Goal: Task Accomplishment & Management: Complete application form

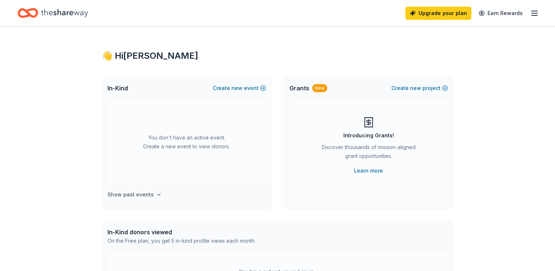
click at [156, 194] on icon "button" at bounding box center [159, 194] width 6 height 6
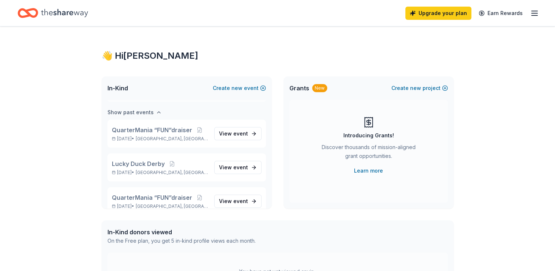
scroll to position [84, 0]
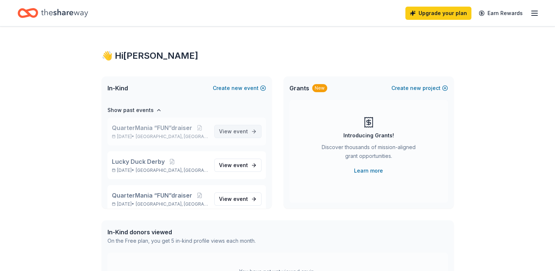
click at [244, 131] on link "View event" at bounding box center [237, 131] width 47 height 13
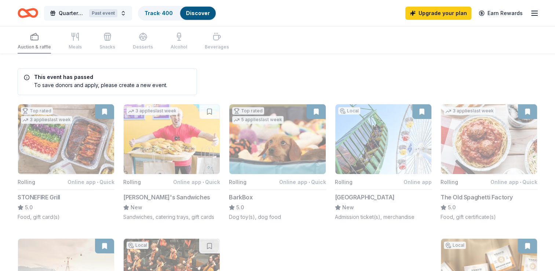
click at [69, 12] on span "QuarterMania “FUN”draiser" at bounding box center [72, 13] width 27 height 9
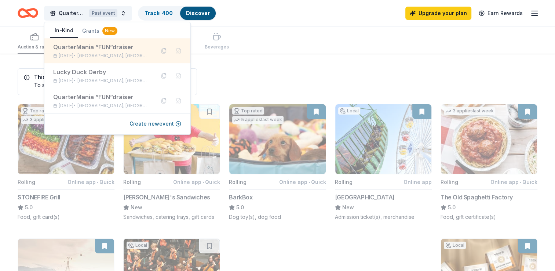
click at [81, 48] on div "QuarterMania “FUN”draiser" at bounding box center [101, 47] width 96 height 9
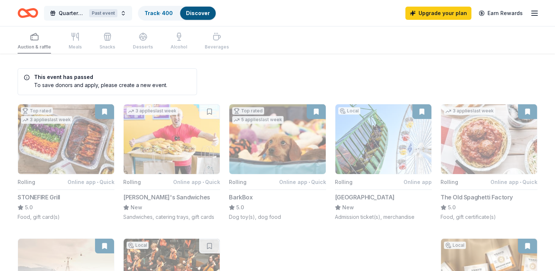
click at [75, 11] on span "QuarterMania “FUN”draiser" at bounding box center [72, 13] width 27 height 9
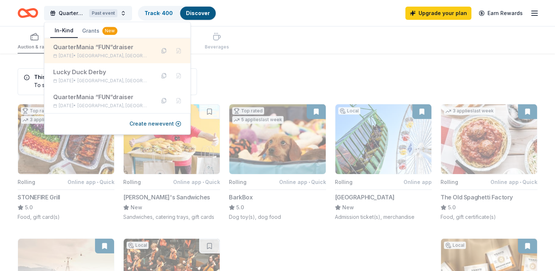
click at [73, 49] on div "QuarterMania “FUN”draiser" at bounding box center [101, 47] width 96 height 9
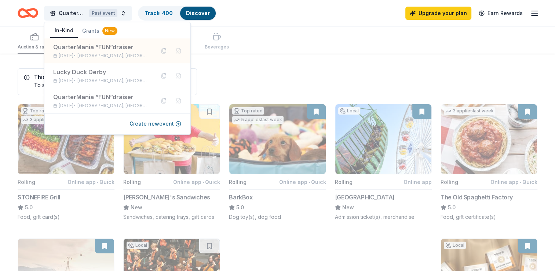
click at [304, 51] on div "Auction & raffle Meals Snacks Desserts Alcohol Beverages" at bounding box center [278, 39] width 520 height 27
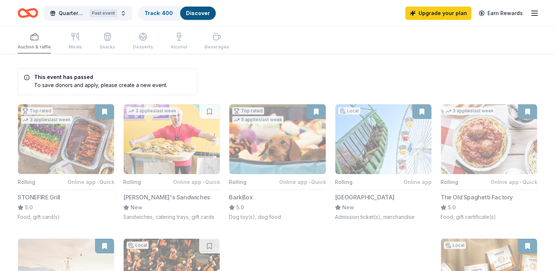
click at [536, 14] on icon "button" at bounding box center [534, 13] width 9 height 9
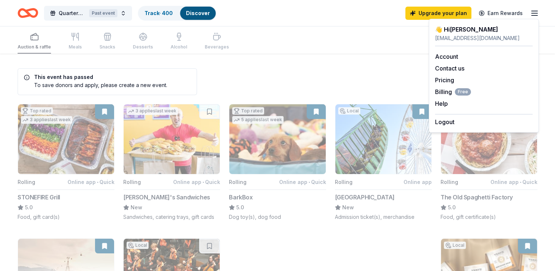
click at [26, 14] on icon "Home" at bounding box center [28, 12] width 21 height 17
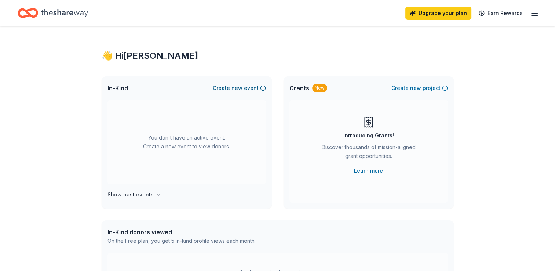
click at [242, 87] on span "new" at bounding box center [236, 88] width 11 height 9
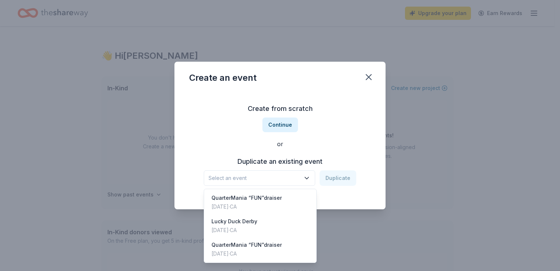
click at [306, 178] on icon "button" at bounding box center [306, 177] width 7 height 7
click at [232, 201] on div "QuarterMania “FUN”draiser" at bounding box center [247, 197] width 70 height 9
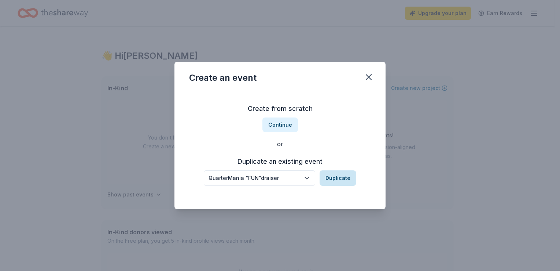
click at [337, 177] on button "Duplicate" at bounding box center [338, 177] width 37 height 15
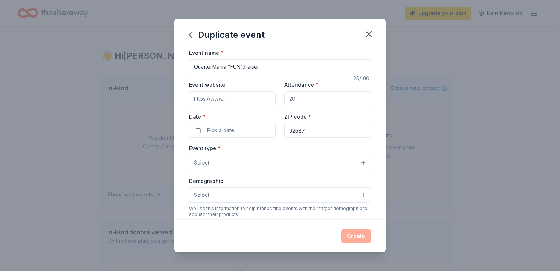
drag, startPoint x: 299, startPoint y: 96, endPoint x: 285, endPoint y: 98, distance: 14.7
click at [285, 98] on input "Attendance *" at bounding box center [328, 98] width 87 height 15
type input "120"
click at [238, 129] on button "Pick a date" at bounding box center [232, 130] width 87 height 15
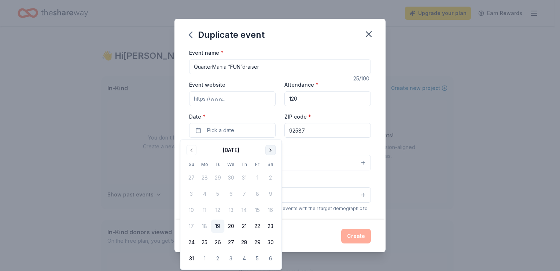
click at [270, 150] on button "Go to next month" at bounding box center [270, 150] width 10 height 10
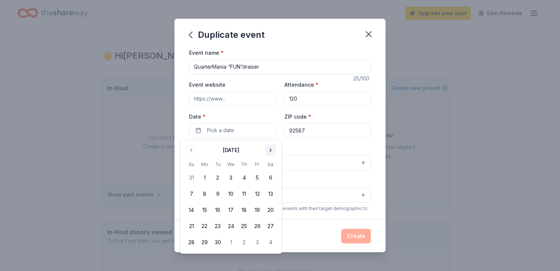
click at [270, 150] on button "Go to next month" at bounding box center [270, 150] width 10 height 10
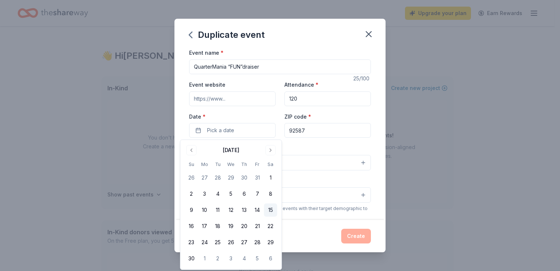
click at [269, 209] on button "15" at bounding box center [270, 209] width 13 height 13
click at [298, 147] on div "Event type * Select" at bounding box center [280, 156] width 182 height 27
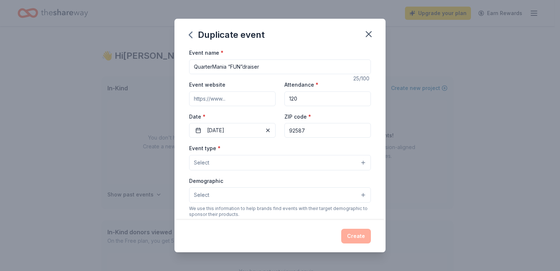
click at [357, 164] on button "Select" at bounding box center [280, 162] width 182 height 15
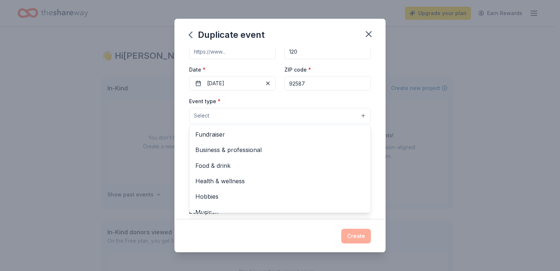
scroll to position [37, 0]
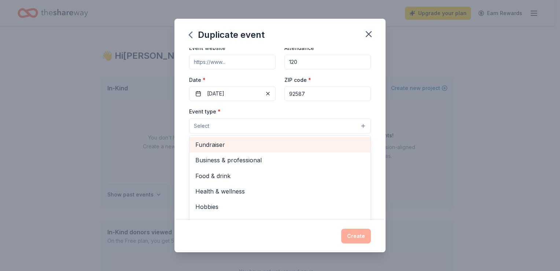
click at [216, 142] on span "Fundraiser" at bounding box center [279, 145] width 169 height 10
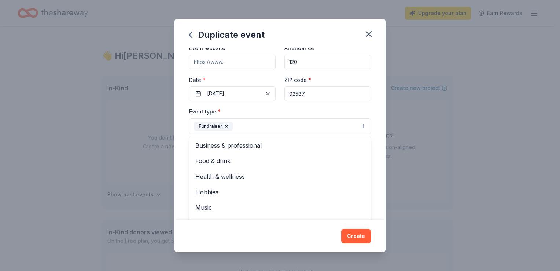
click at [330, 108] on div "Event type * Fundraiser Business & professional Food & drink Health & wellness …" at bounding box center [280, 120] width 182 height 27
click at [356, 158] on button "Select" at bounding box center [280, 158] width 182 height 15
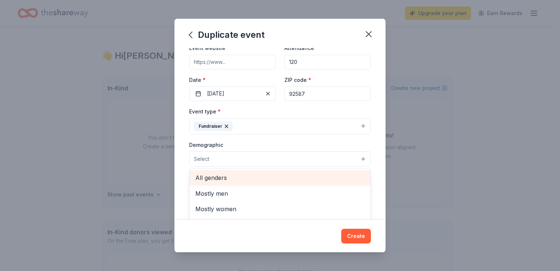
click at [210, 180] on span "All genders" at bounding box center [279, 178] width 169 height 10
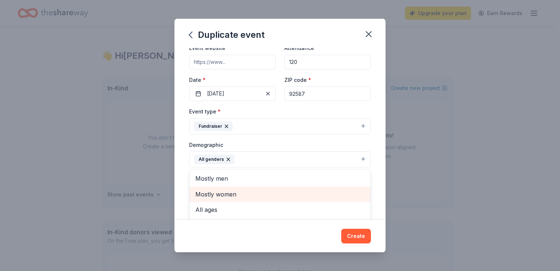
click at [226, 191] on span "Mostly women" at bounding box center [279, 194] width 169 height 10
click at [214, 195] on span "All ages" at bounding box center [279, 194] width 169 height 10
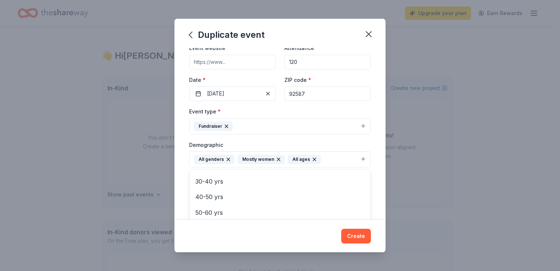
scroll to position [71, 0]
click at [378, 184] on div "Event name * QuarterMania “FUN”draiser 25 /100 Event website Attendance * 120 D…" at bounding box center [280, 133] width 211 height 171
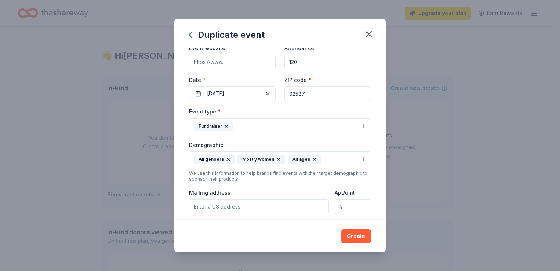
scroll to position [73, 0]
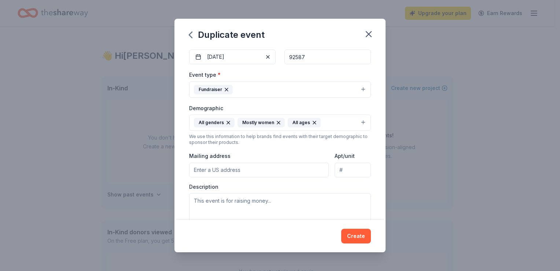
click at [238, 166] on input "Mailing address" at bounding box center [259, 169] width 140 height 15
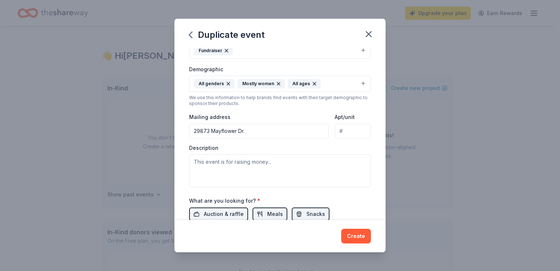
scroll to position [147, 0]
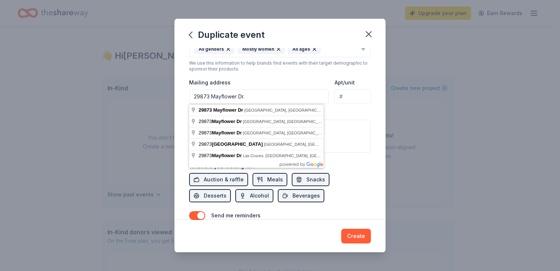
type input "29873 Mayflower Dr. Canyon Lake, CA 92587"
click at [350, 115] on div "Description" at bounding box center [280, 131] width 182 height 43
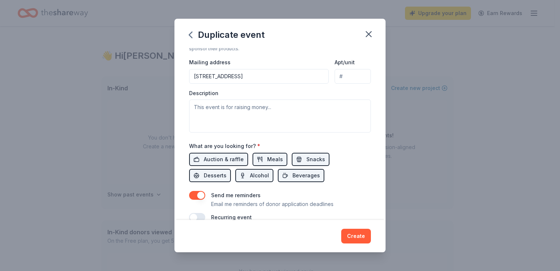
scroll to position [183, 0]
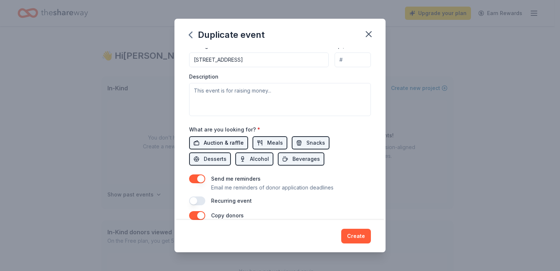
click at [216, 139] on span "Auction & raffle" at bounding box center [224, 142] width 40 height 9
click at [269, 140] on span "Meals" at bounding box center [275, 142] width 16 height 9
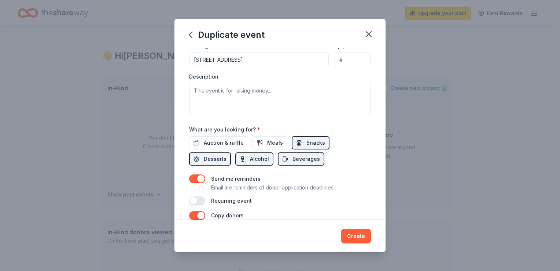
click at [302, 142] on button "Snacks" at bounding box center [311, 142] width 38 height 13
click at [301, 158] on span "Beverages" at bounding box center [306, 158] width 27 height 9
click at [263, 158] on span "Alcohol" at bounding box center [259, 158] width 19 height 9
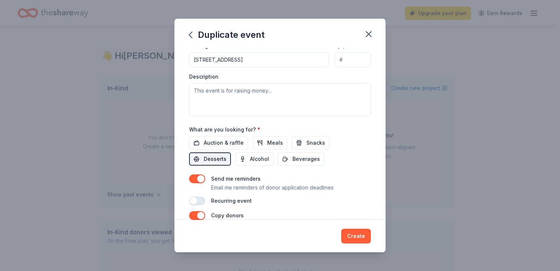
click at [219, 158] on span "Desserts" at bounding box center [215, 158] width 23 height 9
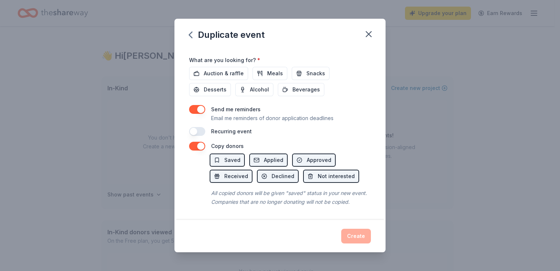
scroll to position [261, 0]
click at [364, 187] on div "All copied donors will be given "saved" status in your new event. Companies tha…" at bounding box center [290, 197] width 161 height 21
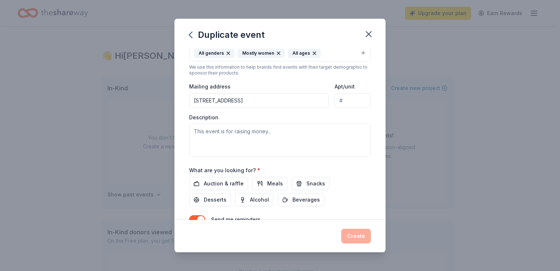
scroll to position [147, 0]
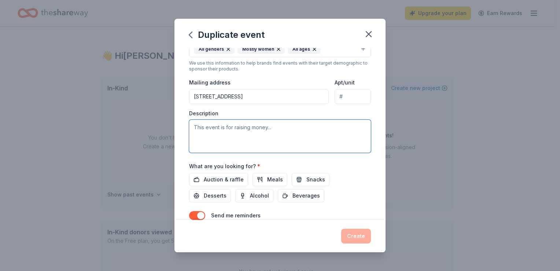
click at [232, 132] on textarea at bounding box center [280, 136] width 182 height 33
click at [214, 129] on textarea at bounding box center [280, 136] width 182 height 33
paste textarea "Canyon Lake Family Matters is excited to once again be able to host our upcomin…"
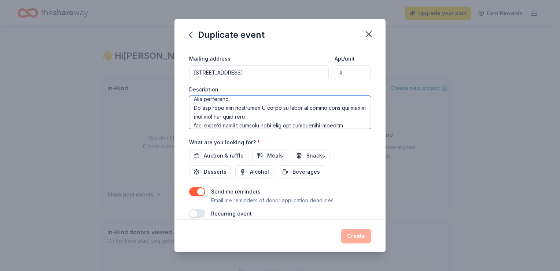
scroll to position [183, 0]
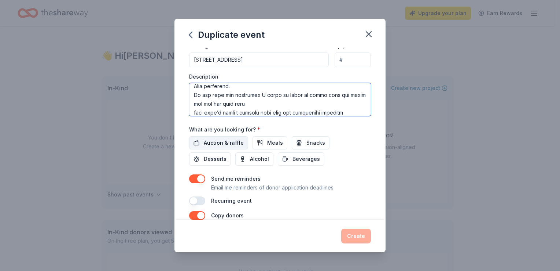
type textarea "Canyon Lake Family Matters is excited to once again be able to host our upcomin…"
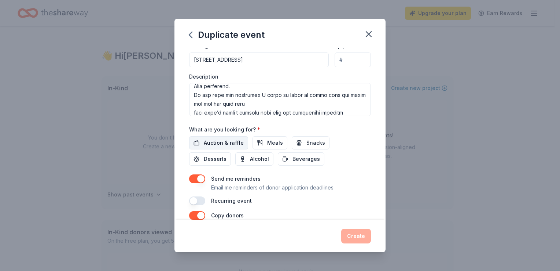
click at [217, 144] on span "Auction & raffle" at bounding box center [224, 142] width 40 height 9
click at [272, 145] on span "Meals" at bounding box center [275, 142] width 16 height 9
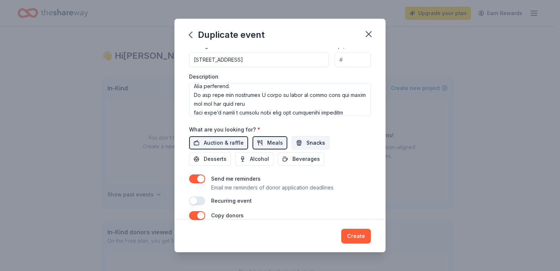
click at [307, 142] on span "Snacks" at bounding box center [316, 142] width 19 height 9
click at [306, 159] on span "Beverages" at bounding box center [306, 158] width 27 height 9
click at [256, 159] on span "Alcohol" at bounding box center [259, 158] width 19 height 9
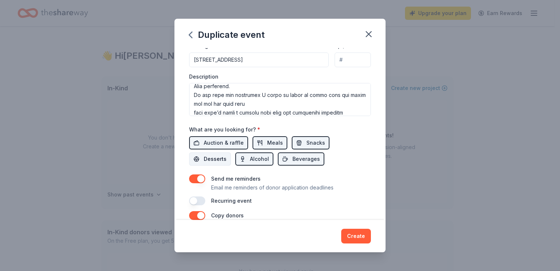
click at [215, 160] on span "Desserts" at bounding box center [215, 158] width 23 height 9
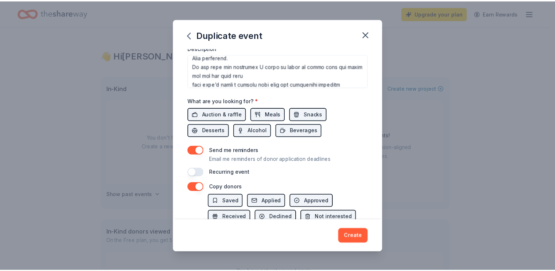
scroll to position [261, 0]
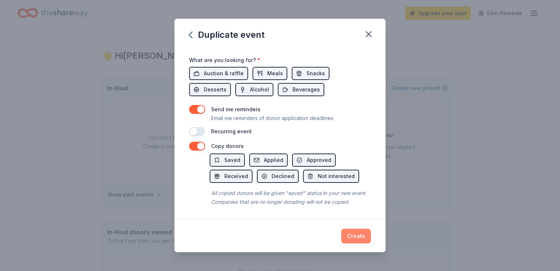
click at [359, 235] on button "Create" at bounding box center [356, 235] width 30 height 15
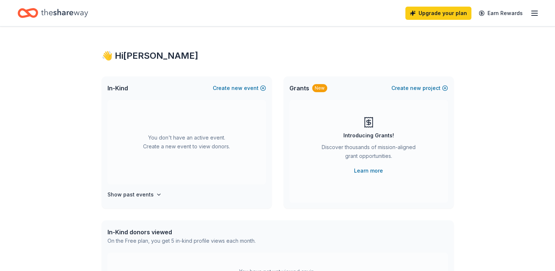
scroll to position [0, 0]
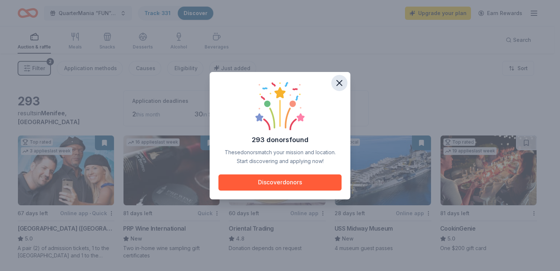
click at [339, 84] on icon "button" at bounding box center [339, 83] width 10 height 10
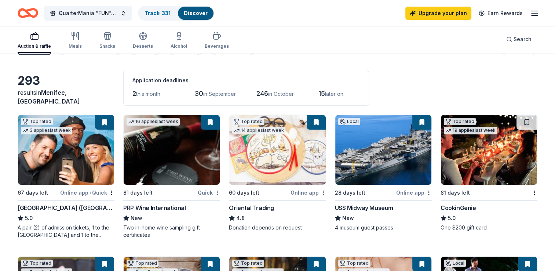
scroll to position [73, 0]
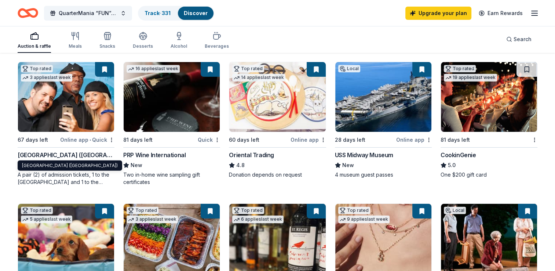
click at [43, 155] on div "Hollywood Wax Museum (Hollywood)" at bounding box center [66, 154] width 97 height 9
click at [106, 70] on button at bounding box center [104, 69] width 19 height 15
click at [110, 139] on html "29873 Mayflower Dr Canyon Lake, CA, USA 29873 Mayflower Dr Asheville, NC, USA 2…" at bounding box center [277, 62] width 555 height 271
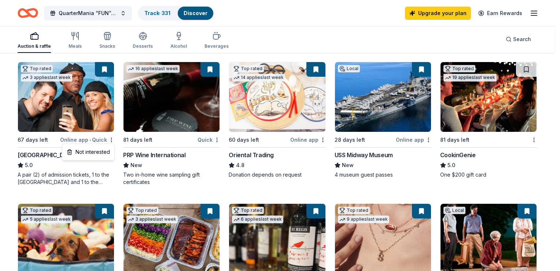
click at [108, 72] on html "29873 Mayflower Dr Canyon Lake, CA, USA 29873 Mayflower Dr Asheville, NC, USA 2…" at bounding box center [280, 62] width 560 height 271
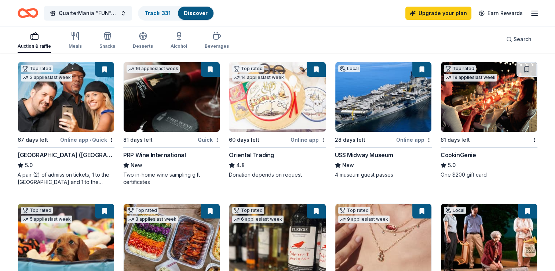
click at [162, 153] on div "PRP Wine International" at bounding box center [154, 154] width 62 height 9
click at [371, 152] on div "USS Midway Museum" at bounding box center [364, 154] width 58 height 9
click at [217, 139] on html "29873 Mayflower Dr Canyon Lake, CA, USA 29873 Mayflower Dr Asheville, NC, USA 2…" at bounding box center [277, 62] width 555 height 271
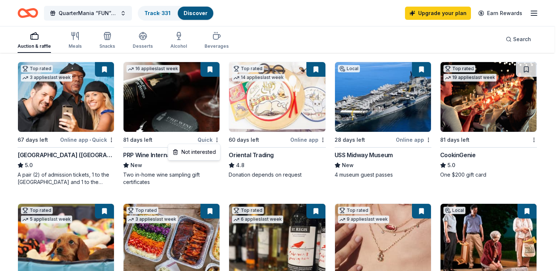
click at [154, 155] on html "29873 Mayflower Dr Canyon Lake, CA, USA 29873 Mayflower Dr Asheville, NC, USA 2…" at bounding box center [280, 62] width 560 height 271
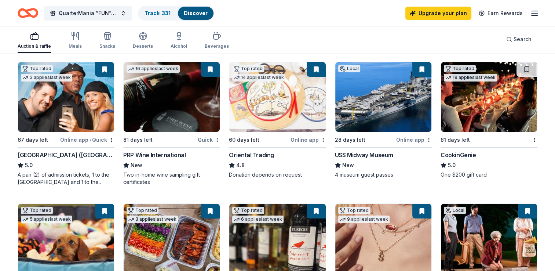
click at [154, 155] on div "PRP Wine International" at bounding box center [154, 154] width 62 height 9
click at [382, 155] on div "USS Midway Museum" at bounding box center [364, 154] width 58 height 9
click at [458, 155] on div "CookinGenie" at bounding box center [458, 154] width 36 height 9
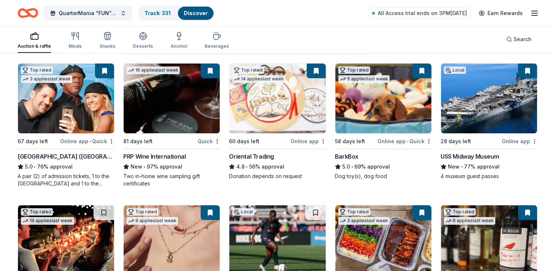
scroll to position [67, 0]
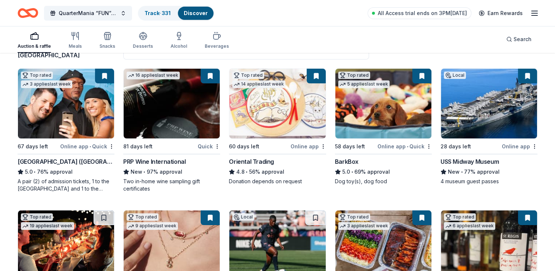
click at [349, 161] on div "BarkBox" at bounding box center [346, 161] width 23 height 9
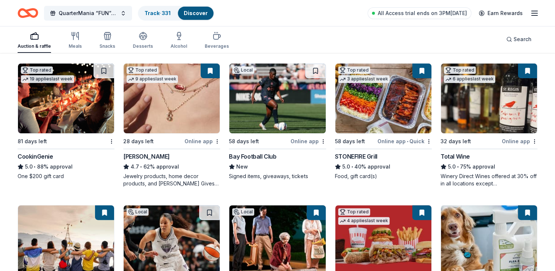
scroll to position [250, 0]
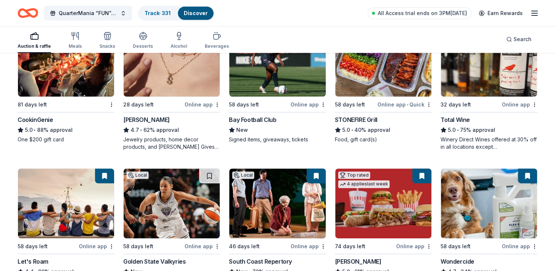
click at [449, 119] on div "Total Wine" at bounding box center [454, 119] width 29 height 9
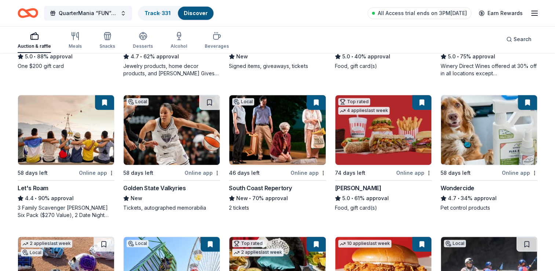
scroll to position [360, 0]
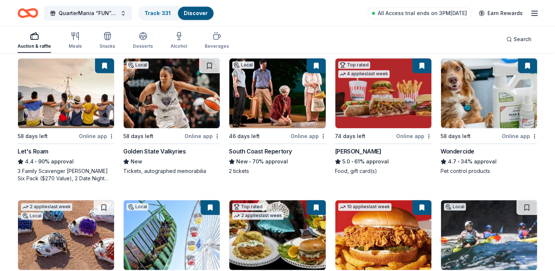
click at [271, 150] on div "South Coast Repertory" at bounding box center [260, 151] width 63 height 9
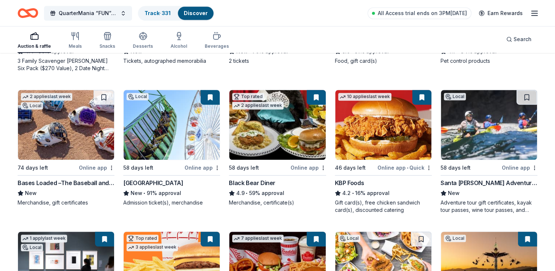
scroll to position [507, 0]
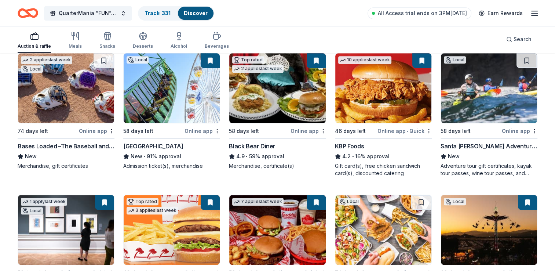
click at [255, 142] on div "Black Bear Diner" at bounding box center [252, 146] width 47 height 9
click at [251, 149] on div "Black Bear Diner" at bounding box center [252, 146] width 47 height 9
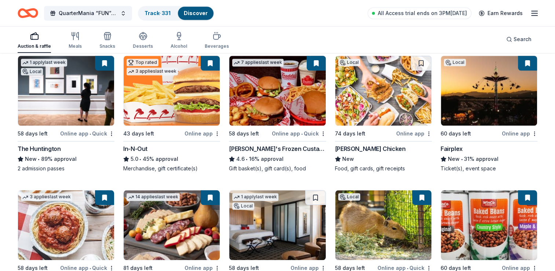
scroll to position [653, 0]
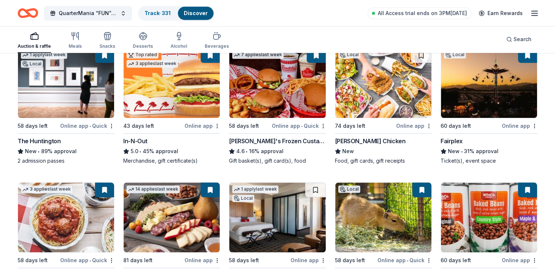
click at [136, 140] on div "In-N-Out" at bounding box center [135, 140] width 24 height 9
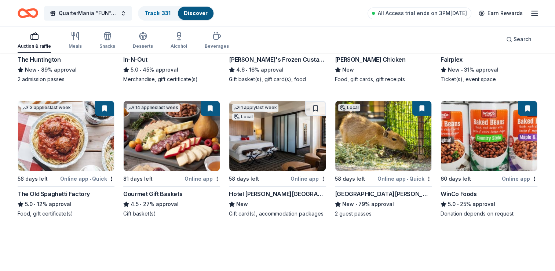
scroll to position [739, 0]
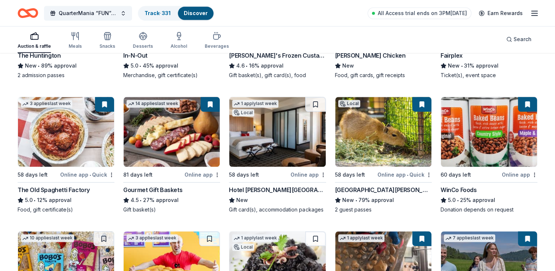
click at [58, 190] on div "The Old Spaghetti Factory" at bounding box center [54, 189] width 72 height 9
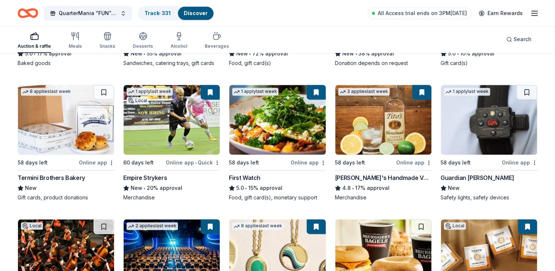
scroll to position [1032, 0]
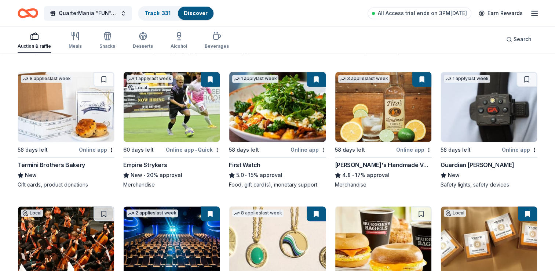
click at [390, 162] on div "Tito's Handmade Vodka" at bounding box center [383, 164] width 97 height 9
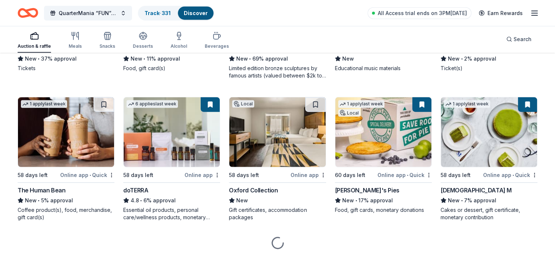
scroll to position [1848, 0]
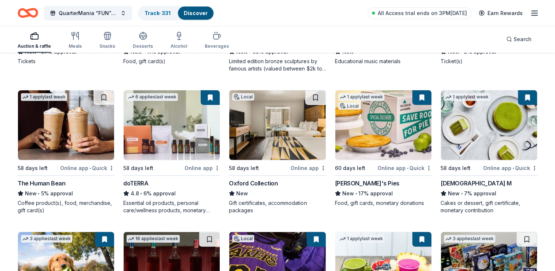
click at [363, 181] on div "Polly's Pies" at bounding box center [367, 183] width 65 height 9
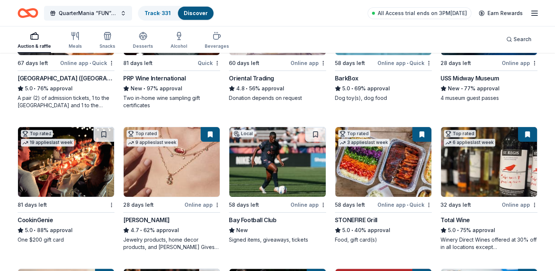
scroll to position [0, 0]
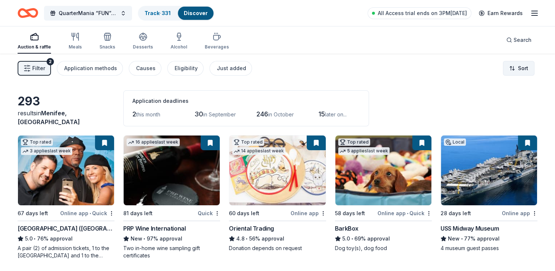
click at [521, 70] on html "29873 Mayflower Dr Canyon Lake, CA, USA 29873 Mayflower Dr Asheville, NC, USA 2…" at bounding box center [277, 135] width 555 height 271
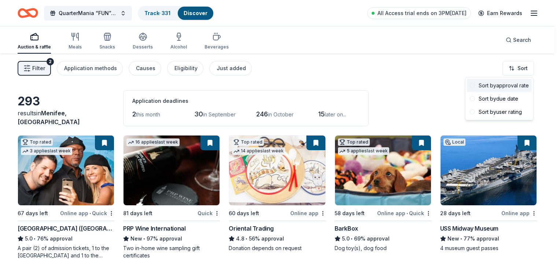
click at [513, 84] on div "Sort by approval rate" at bounding box center [499, 85] width 65 height 13
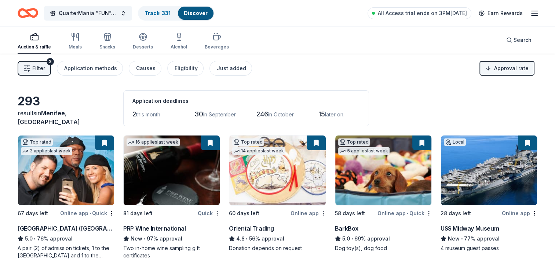
click at [521, 67] on html "29873 Mayflower Dr Canyon Lake, CA, USA 29873 Mayflower Dr Asheville, NC, USA 2…" at bounding box center [277, 135] width 555 height 271
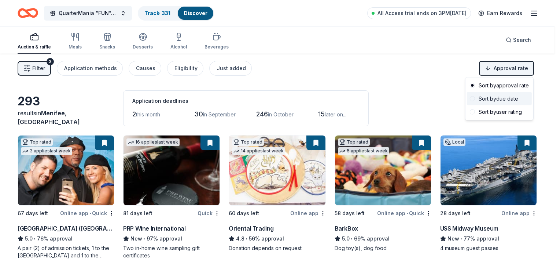
click at [510, 100] on div "Sort by due date" at bounding box center [499, 98] width 65 height 13
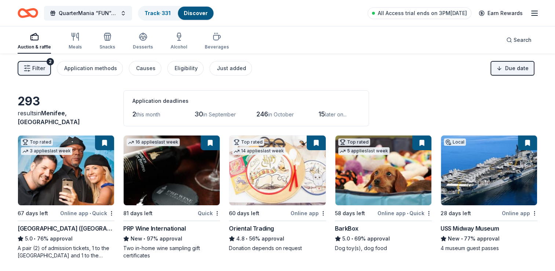
click at [40, 67] on span "Filter" at bounding box center [38, 68] width 13 height 9
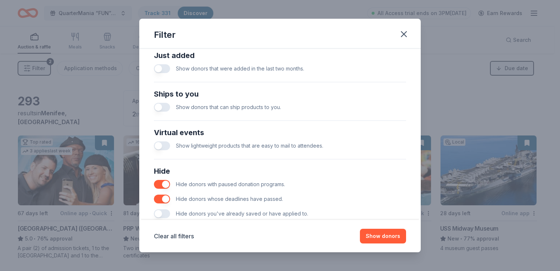
scroll to position [311, 0]
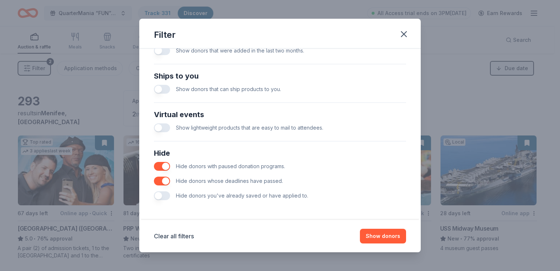
click at [163, 197] on button "button" at bounding box center [162, 195] width 16 height 9
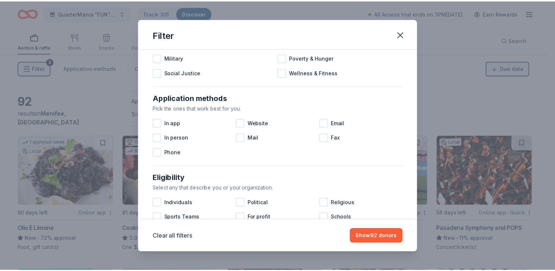
scroll to position [91, 0]
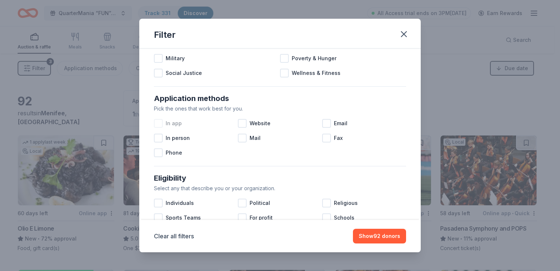
click at [156, 122] on div at bounding box center [158, 123] width 9 height 9
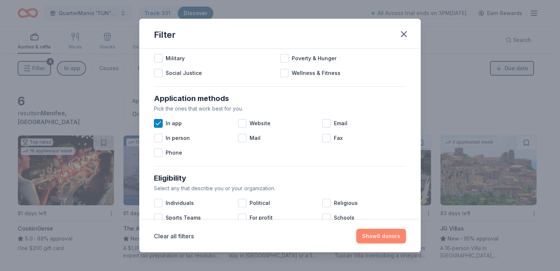
click at [388, 239] on button "Show 6 donors" at bounding box center [381, 235] width 50 height 15
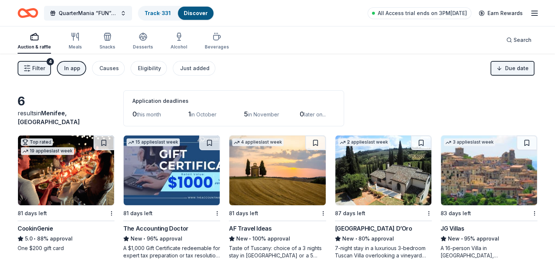
click at [32, 68] on span "Filter" at bounding box center [38, 68] width 13 height 9
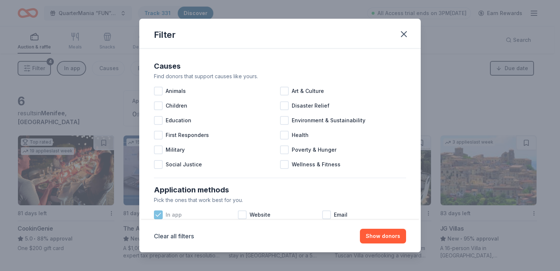
click at [160, 214] on icon at bounding box center [158, 214] width 7 height 7
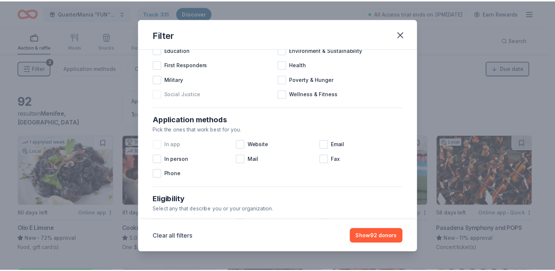
scroll to position [73, 0]
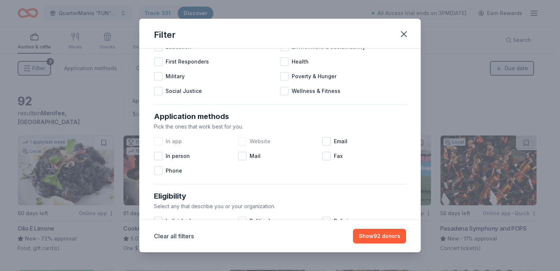
click at [238, 141] on div at bounding box center [242, 141] width 9 height 9
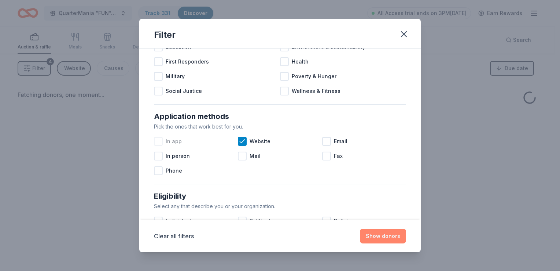
click at [393, 235] on button "Show donors" at bounding box center [383, 235] width 46 height 15
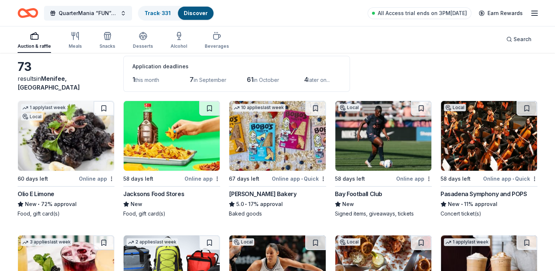
scroll to position [73, 0]
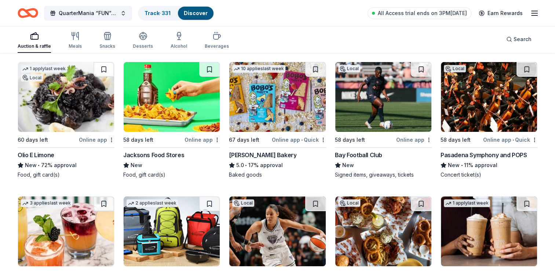
click at [259, 154] on div "Bobo's Bakery" at bounding box center [262, 154] width 67 height 9
click at [260, 151] on div "Bobo's Bakery" at bounding box center [262, 154] width 67 height 9
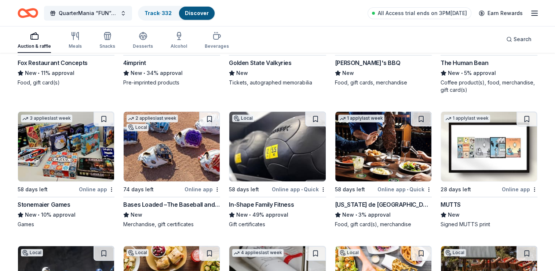
scroll to position [330, 0]
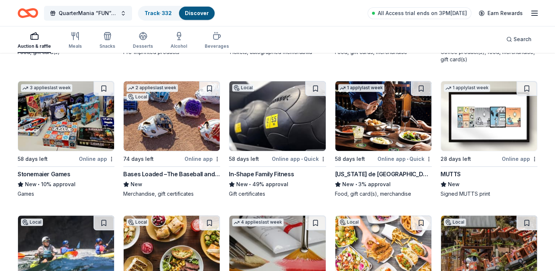
click at [36, 174] on div "Stonemaier Games" at bounding box center [44, 173] width 53 height 9
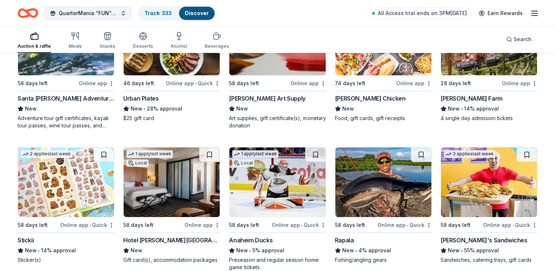
scroll to position [550, 0]
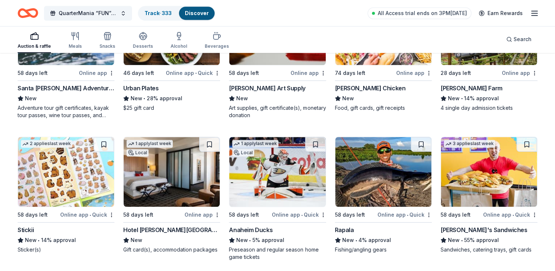
click at [478, 88] on div "Knott's Berry Farm" at bounding box center [471, 88] width 62 height 9
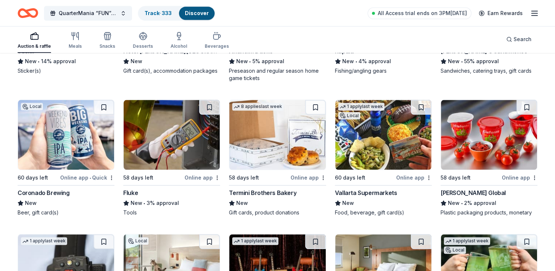
scroll to position [807, 0]
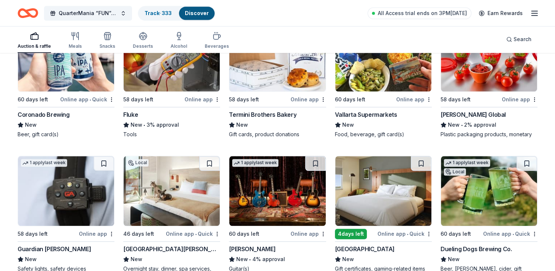
click at [37, 114] on div "Coronado Brewing" at bounding box center [44, 114] width 52 height 9
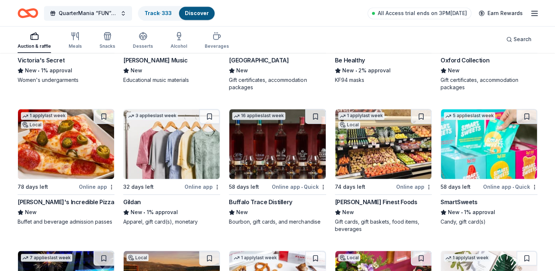
scroll to position [1173, 0]
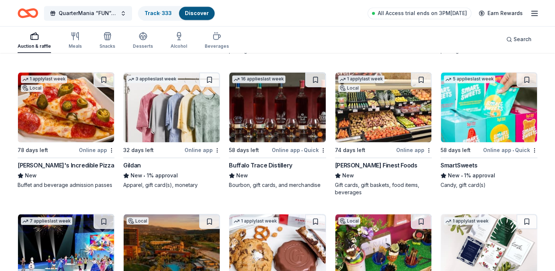
click at [462, 164] on div "SmartSweets" at bounding box center [458, 165] width 37 height 9
click at [454, 163] on div "SmartSweets" at bounding box center [458, 165] width 37 height 9
click at [58, 164] on div "John's Incredible Pizza" at bounding box center [66, 165] width 96 height 9
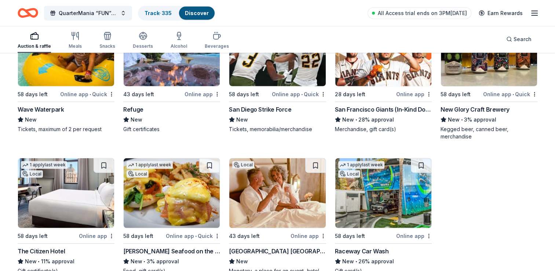
scroll to position [1775, 0]
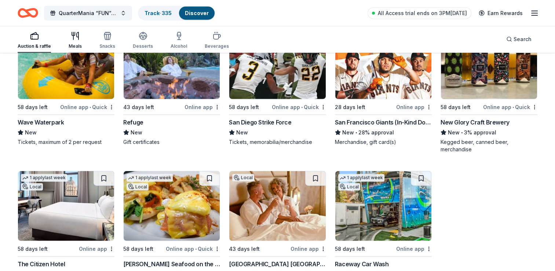
click at [75, 40] on icon "button" at bounding box center [75, 36] width 9 height 9
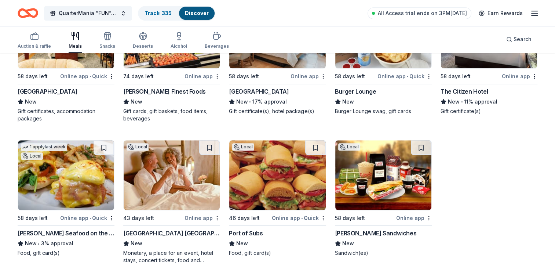
scroll to position [561, 0]
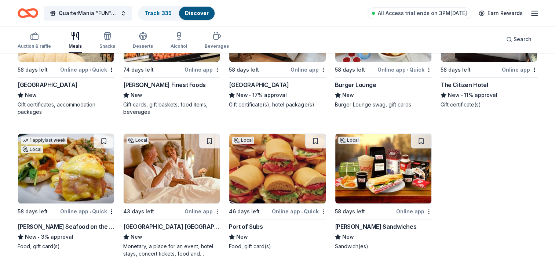
click at [380, 227] on div "Lee's Sandwiches" at bounding box center [375, 226] width 81 height 9
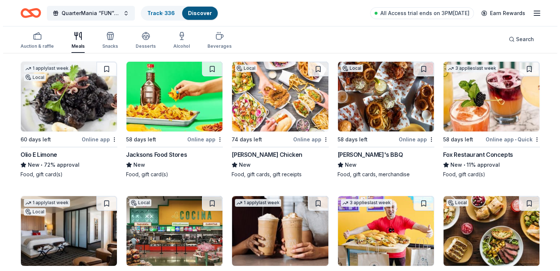
scroll to position [0, 0]
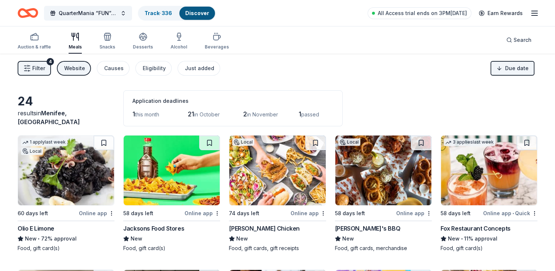
click at [43, 66] on span "Filter" at bounding box center [38, 68] width 13 height 9
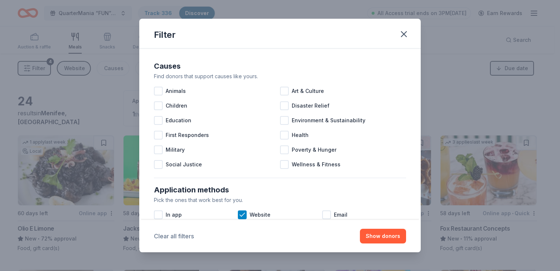
click at [177, 235] on button "Clear all filters" at bounding box center [174, 235] width 40 height 9
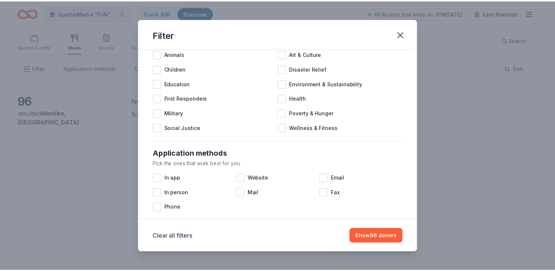
scroll to position [73, 0]
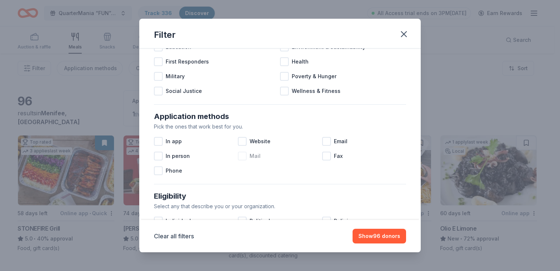
click at [243, 158] on div at bounding box center [242, 155] width 9 height 9
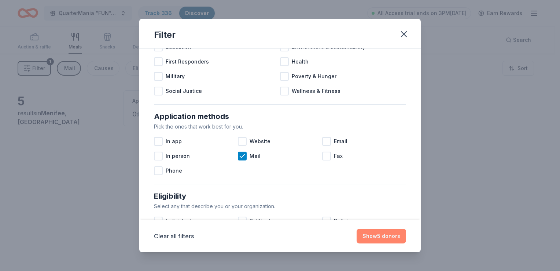
click at [384, 236] on button "Show 5 donors" at bounding box center [381, 235] width 49 height 15
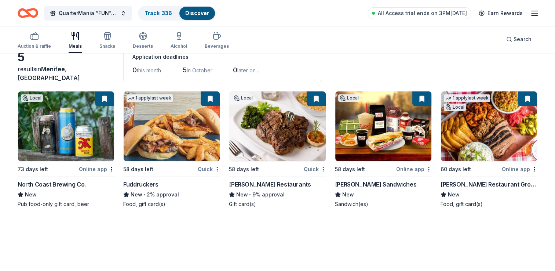
scroll to position [53, 0]
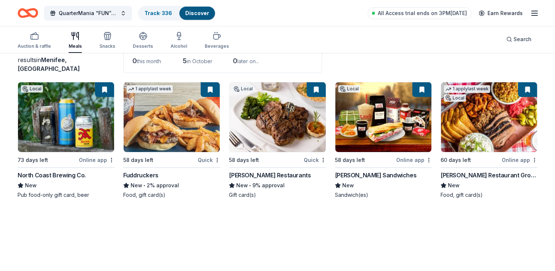
click at [488, 176] on div "[PERSON_NAME] Restaurant Group" at bounding box center [488, 174] width 97 height 9
click at [528, 89] on button at bounding box center [527, 89] width 19 height 15
click at [484, 172] on div "Cohn Restaurant Group" at bounding box center [488, 174] width 97 height 9
click at [142, 175] on div "Fuddruckers" at bounding box center [140, 174] width 35 height 9
click at [248, 175] on div "Larsen's Restaurants" at bounding box center [270, 174] width 82 height 9
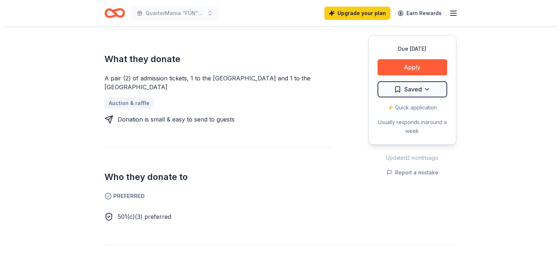
scroll to position [183, 0]
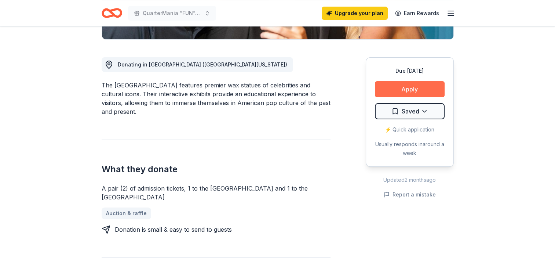
click at [415, 87] on button "Apply" at bounding box center [410, 89] width 70 height 16
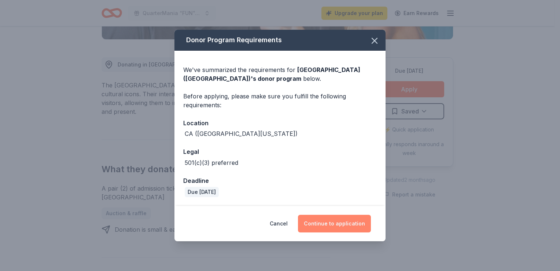
click at [349, 225] on button "Continue to application" at bounding box center [334, 223] width 73 height 18
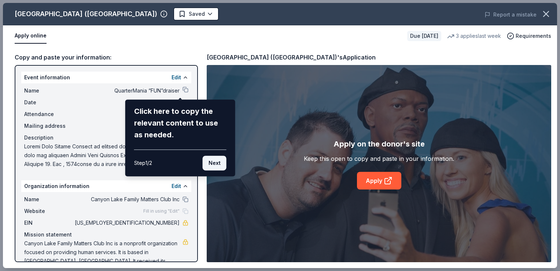
click at [213, 165] on button "Next" at bounding box center [215, 162] width 24 height 15
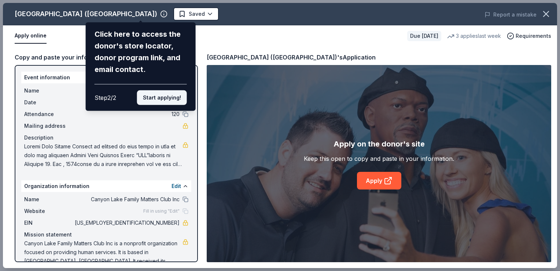
click at [171, 96] on button "Start applying!" at bounding box center [162, 97] width 50 height 15
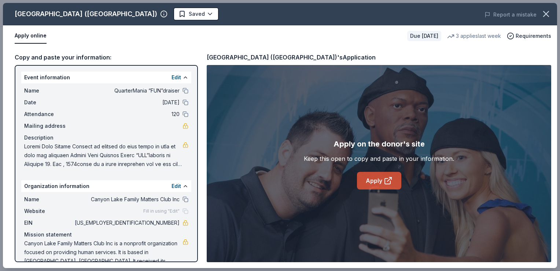
click at [379, 181] on link "Apply" at bounding box center [379, 181] width 44 height 18
click at [547, 14] on icon "button" at bounding box center [546, 13] width 5 height 5
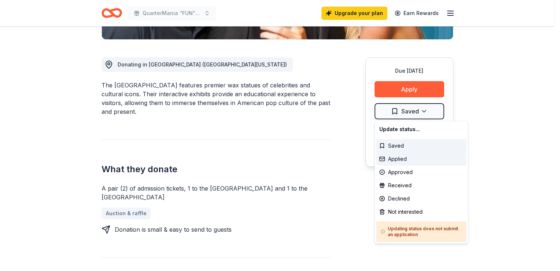
click at [404, 158] on div "Applied" at bounding box center [422, 158] width 90 height 13
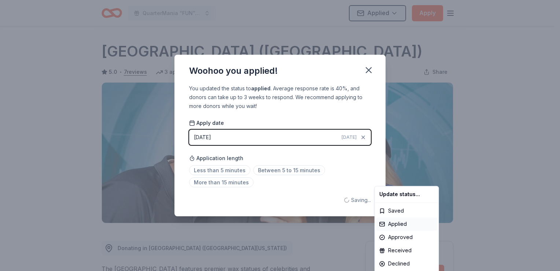
scroll to position [0, 0]
click at [368, 71] on html "QuarterMania “FUN”draiser Applied Apply Due in 67 days Share Hollywood Wax Muse…" at bounding box center [280, 135] width 560 height 271
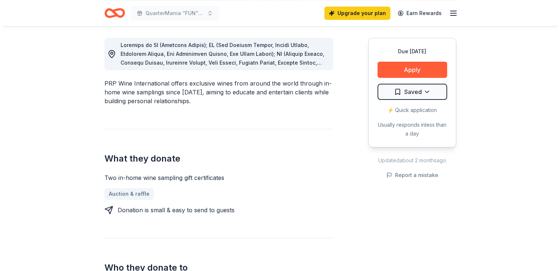
scroll to position [183, 0]
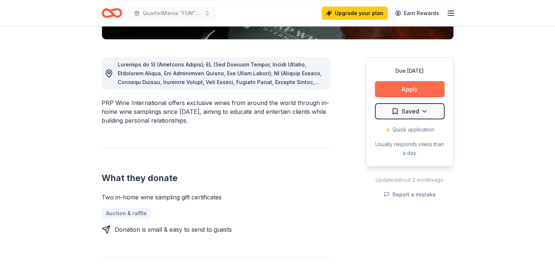
click at [415, 89] on button "Apply" at bounding box center [410, 89] width 70 height 16
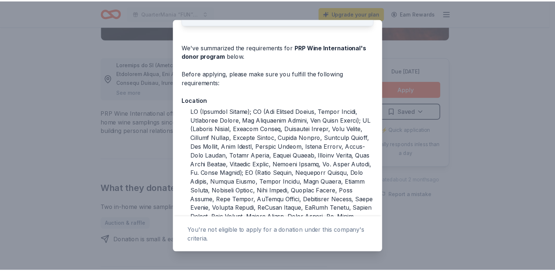
scroll to position [0, 0]
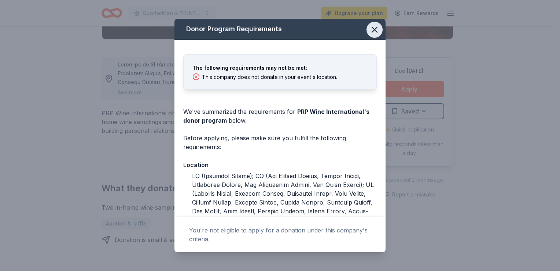
click at [372, 29] on icon "button" at bounding box center [374, 29] width 5 height 5
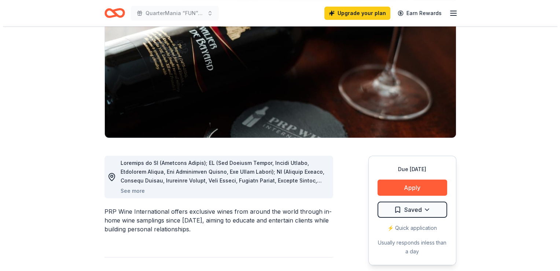
scroll to position [110, 0]
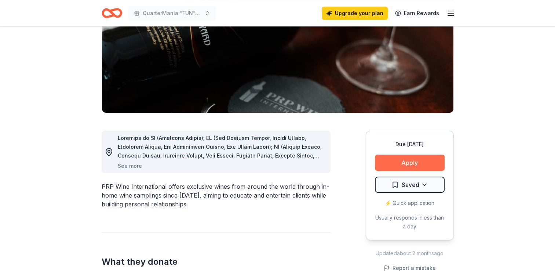
click at [412, 159] on button "Apply" at bounding box center [410, 162] width 70 height 16
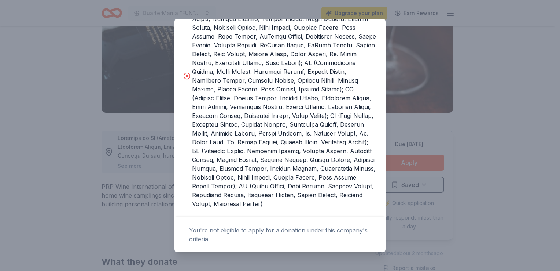
scroll to position [84, 0]
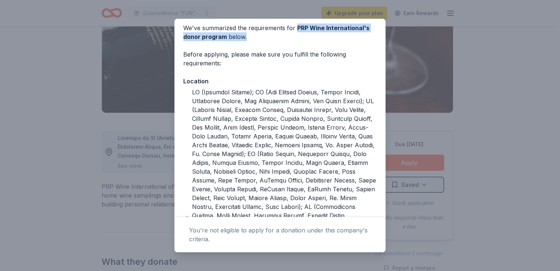
drag, startPoint x: 296, startPoint y: 27, endPoint x: 308, endPoint y: 36, distance: 14.2
click at [308, 36] on div "We've summarized the requirements for PRP Wine International 's donor program b…" at bounding box center [280, 32] width 194 height 18
copy div "PRP Wine International 's donor program below."
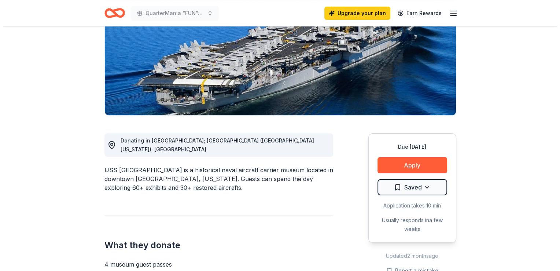
scroll to position [110, 0]
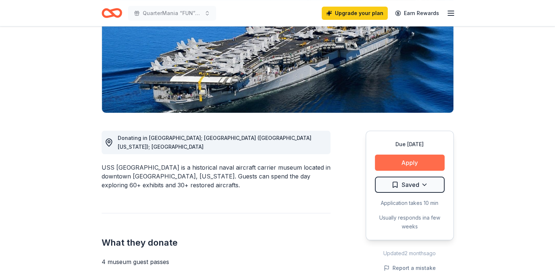
click at [416, 162] on button "Apply" at bounding box center [410, 162] width 70 height 16
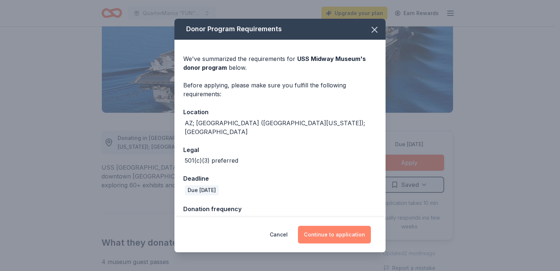
click at [336, 233] on button "Continue to application" at bounding box center [334, 234] width 73 height 18
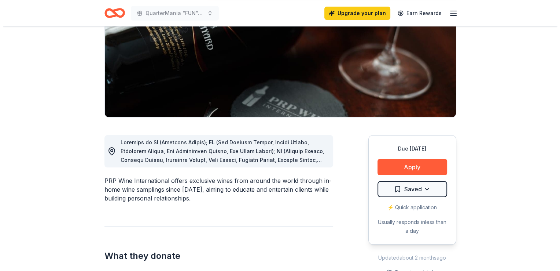
scroll to position [110, 0]
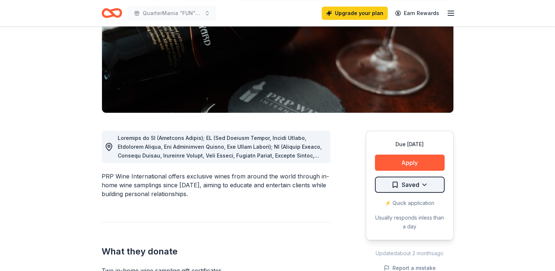
click at [422, 161] on html "QuarterMania “FUN”draiser Upgrade your plan Earn Rewards Due [DATE] Share PRP W…" at bounding box center [277, 25] width 555 height 271
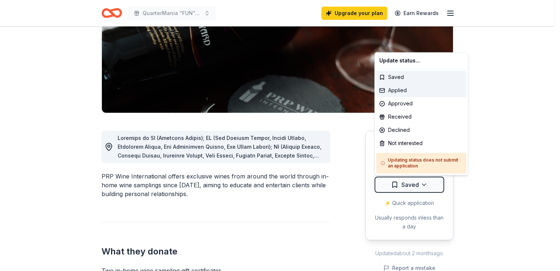
click at [402, 89] on div "Applied" at bounding box center [422, 90] width 90 height 13
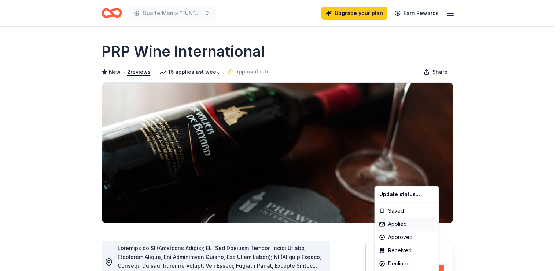
scroll to position [0, 0]
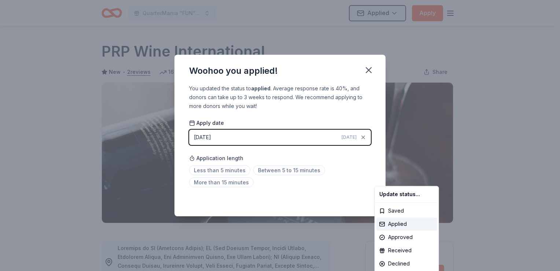
click at [212, 171] on html "QuarterMania “FUN”draiser Applied Apply Due [DATE] Share PRP Wine International…" at bounding box center [280, 135] width 560 height 271
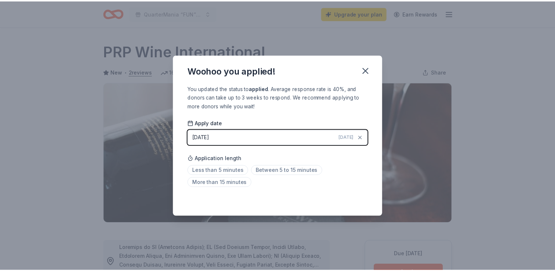
scroll to position [159, 0]
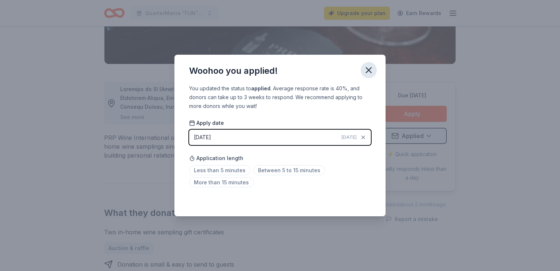
click at [366, 70] on icon "button" at bounding box center [369, 70] width 10 height 10
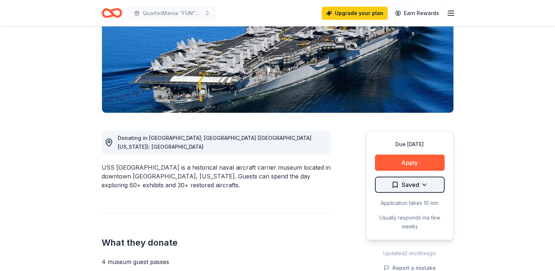
click at [427, 161] on html "QuarterMania “FUN”draiser Upgrade your plan Earn Rewards Due [DATE] Share [GEOG…" at bounding box center [277, 25] width 555 height 271
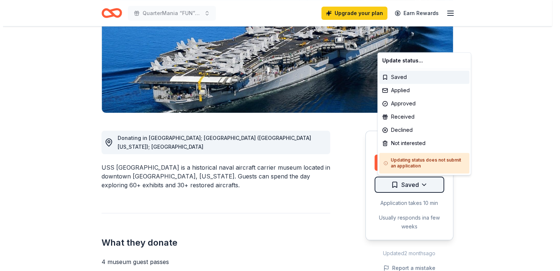
scroll to position [110, 0]
click at [399, 91] on div "Applied" at bounding box center [422, 90] width 90 height 13
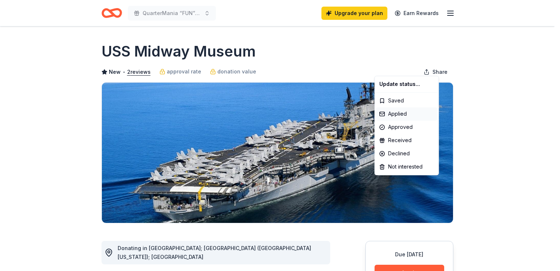
scroll to position [0, 0]
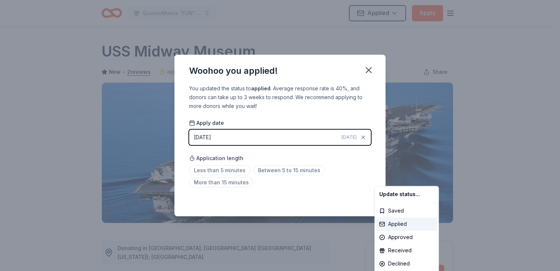
click at [390, 225] on div "Applied" at bounding box center [407, 223] width 61 height 13
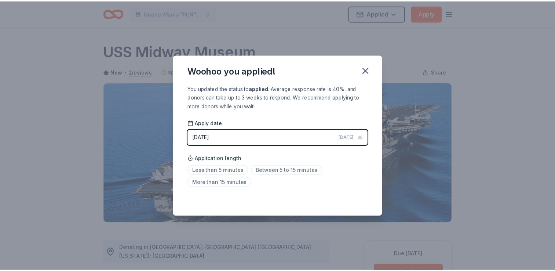
scroll to position [159, 0]
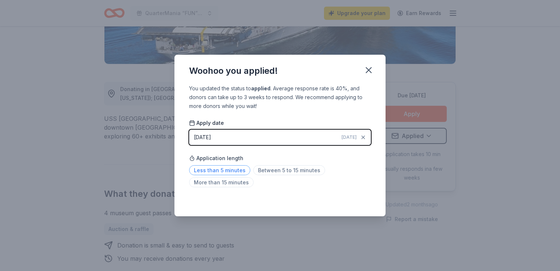
click at [204, 169] on span "Less than 5 minutes" at bounding box center [219, 170] width 61 height 10
click at [367, 72] on icon "button" at bounding box center [368, 69] width 5 height 5
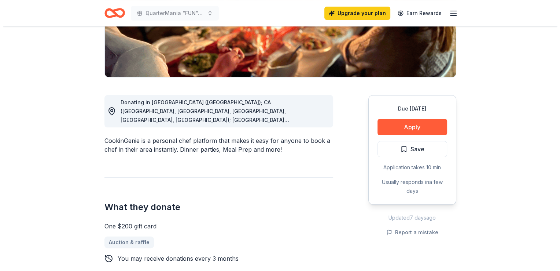
scroll to position [147, 0]
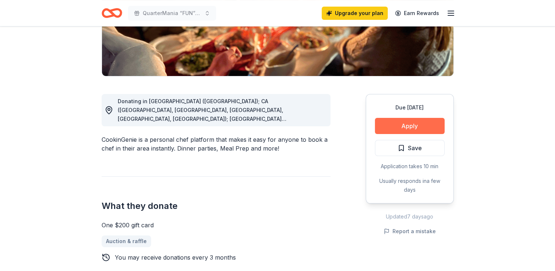
click at [406, 127] on button "Apply" at bounding box center [410, 126] width 70 height 16
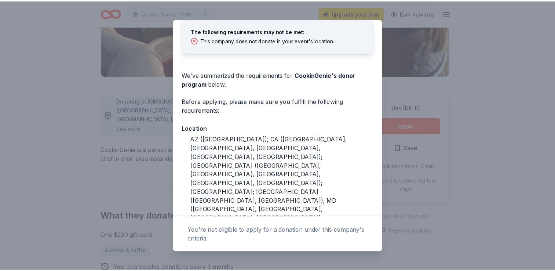
scroll to position [0, 0]
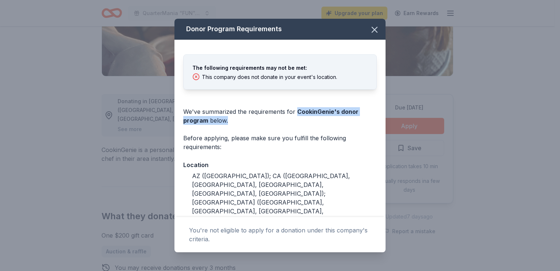
drag, startPoint x: 297, startPoint y: 112, endPoint x: 297, endPoint y: 125, distance: 12.8
copy div "CookinGenie 's donor program below."
click at [370, 29] on icon "button" at bounding box center [375, 30] width 10 height 10
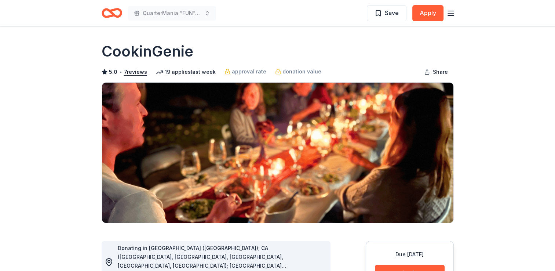
click at [451, 10] on icon "button" at bounding box center [450, 13] width 9 height 9
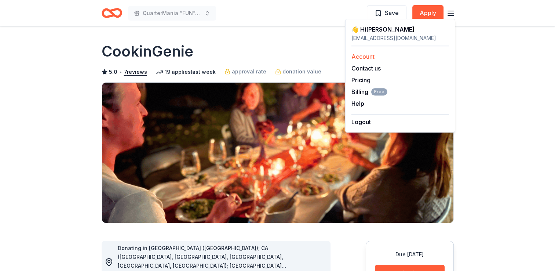
click at [364, 55] on link "Account" at bounding box center [362, 56] width 23 height 7
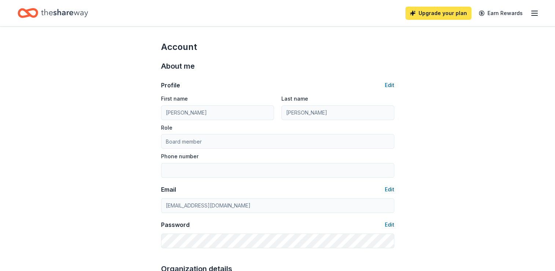
click at [453, 12] on link "Upgrade your plan" at bounding box center [438, 13] width 66 height 13
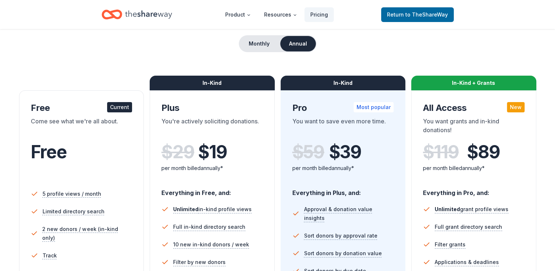
scroll to position [37, 0]
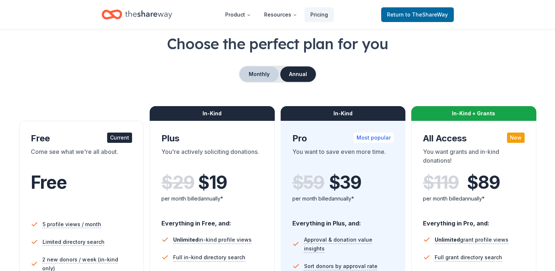
click at [249, 76] on button "Monthly" at bounding box center [258, 73] width 39 height 15
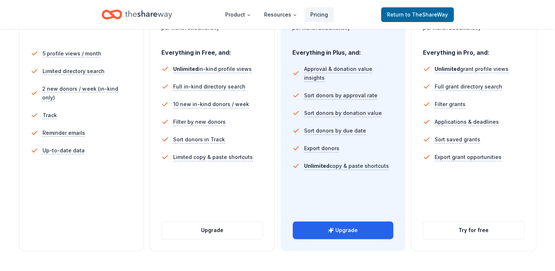
scroll to position [220, 0]
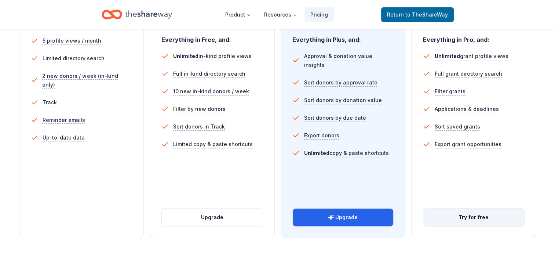
click at [478, 214] on button "Try for free" at bounding box center [473, 217] width 101 height 18
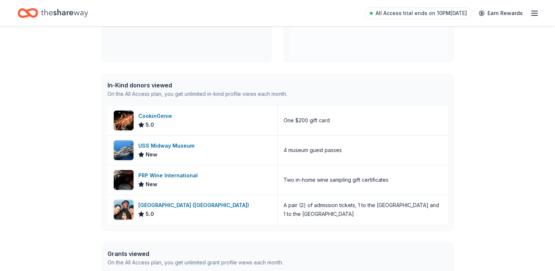
scroll to position [183, 0]
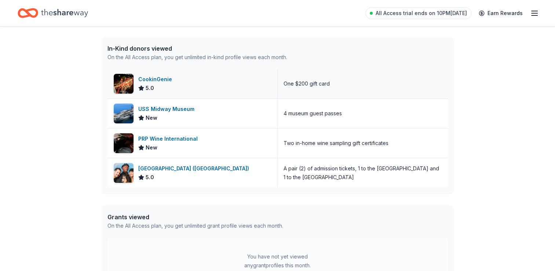
click at [159, 77] on div "CookinGenie" at bounding box center [156, 79] width 37 height 9
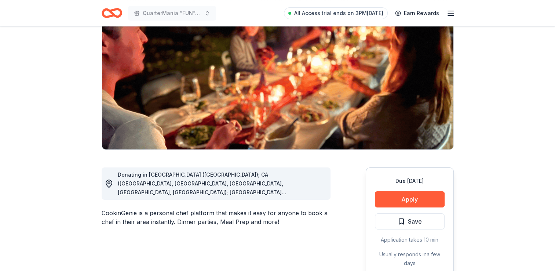
scroll to position [110, 0]
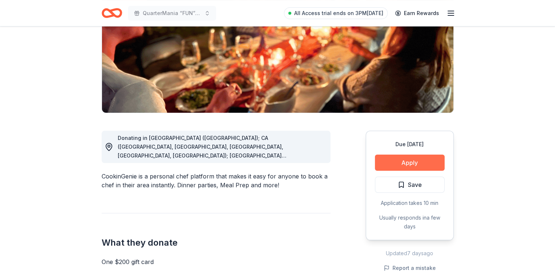
click at [423, 165] on button "Apply" at bounding box center [410, 162] width 70 height 16
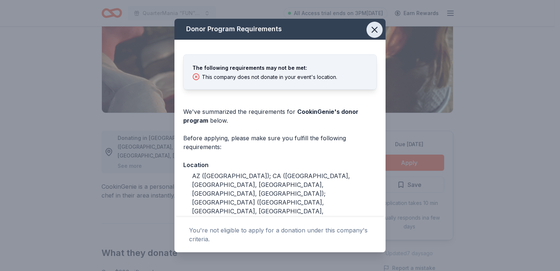
click at [372, 32] on icon "button" at bounding box center [374, 29] width 5 height 5
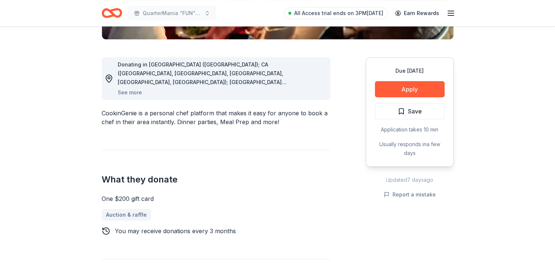
scroll to position [220, 0]
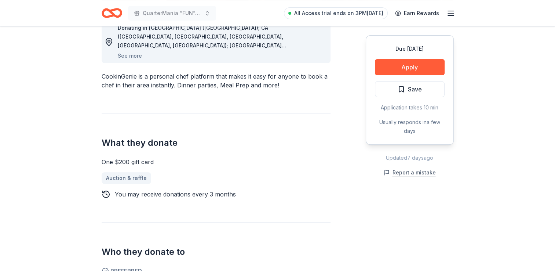
click at [426, 172] on button "Report a mistake" at bounding box center [409, 172] width 52 height 9
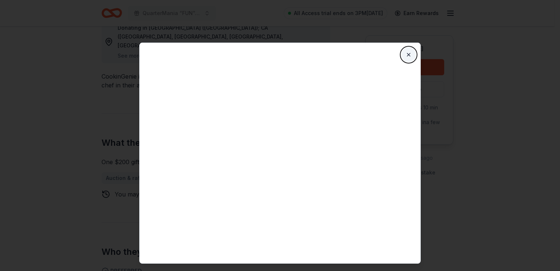
click at [408, 55] on button "Close" at bounding box center [408, 54] width 15 height 15
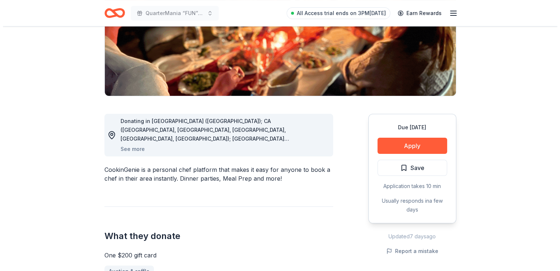
scroll to position [110, 0]
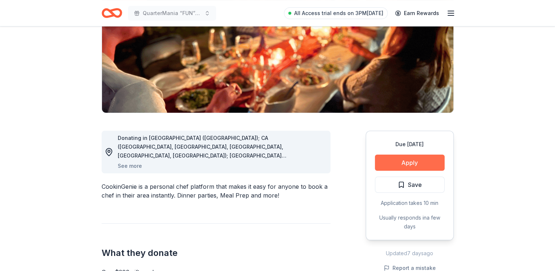
click at [416, 163] on button "Apply" at bounding box center [410, 162] width 70 height 16
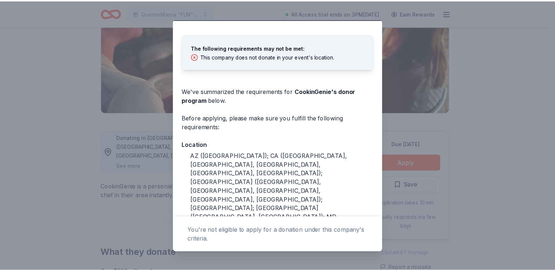
scroll to position [0, 0]
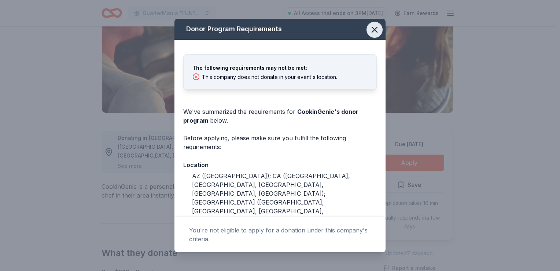
click at [370, 33] on icon "button" at bounding box center [375, 30] width 10 height 10
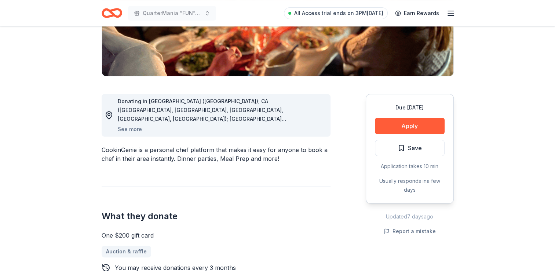
scroll to position [183, 0]
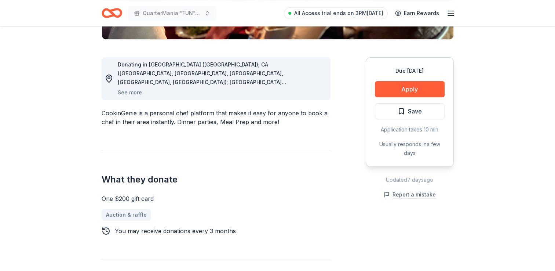
click at [402, 197] on button "Report a mistake" at bounding box center [409, 194] width 52 height 9
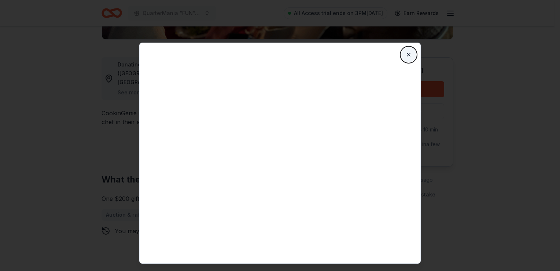
click at [409, 52] on button "Close" at bounding box center [408, 54] width 15 height 15
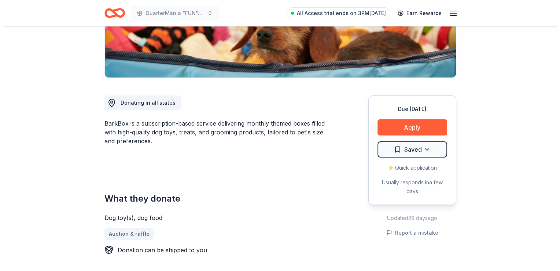
scroll to position [147, 0]
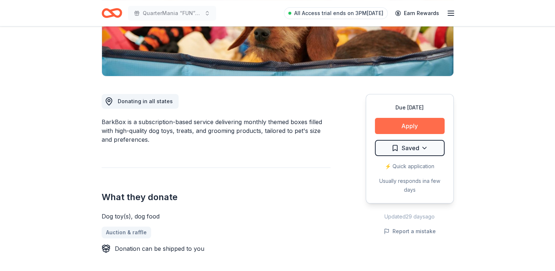
click at [408, 125] on button "Apply" at bounding box center [410, 126] width 70 height 16
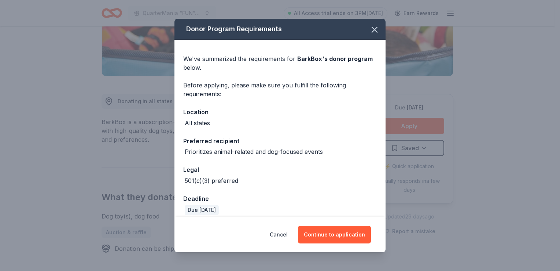
scroll to position [7, 0]
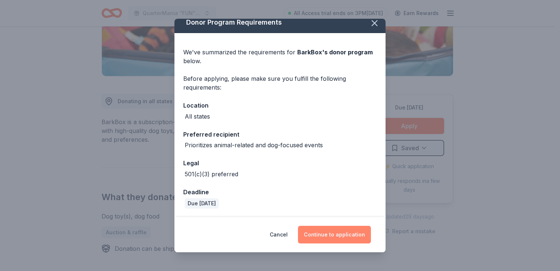
click at [339, 238] on button "Continue to application" at bounding box center [334, 234] width 73 height 18
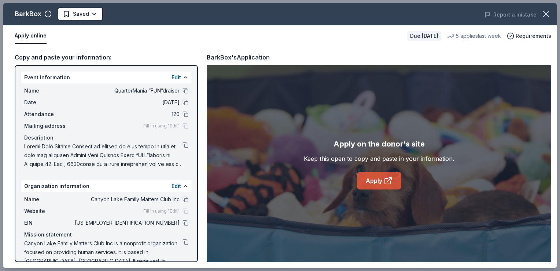
click at [384, 179] on icon at bounding box center [388, 180] width 9 height 9
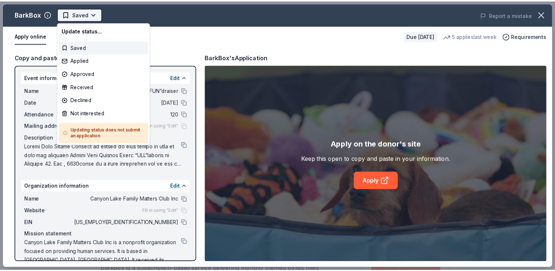
scroll to position [0, 0]
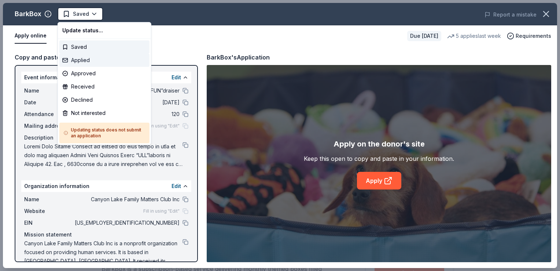
click at [85, 60] on div "Applied" at bounding box center [104, 60] width 90 height 13
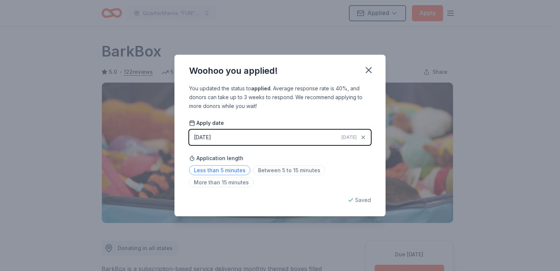
click at [211, 168] on span "Less than 5 minutes" at bounding box center [219, 170] width 61 height 10
click at [368, 70] on icon "button" at bounding box center [369, 70] width 10 height 10
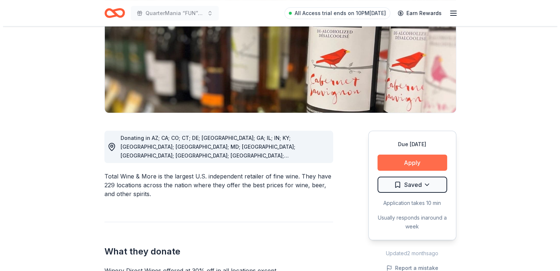
scroll to position [110, 0]
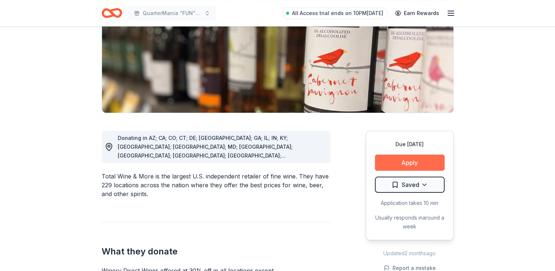
click at [418, 164] on button "Apply" at bounding box center [410, 162] width 70 height 16
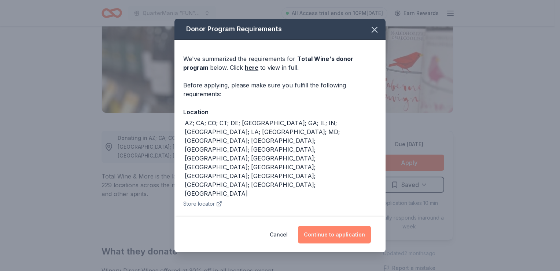
click at [342, 231] on button "Continue to application" at bounding box center [334, 234] width 73 height 18
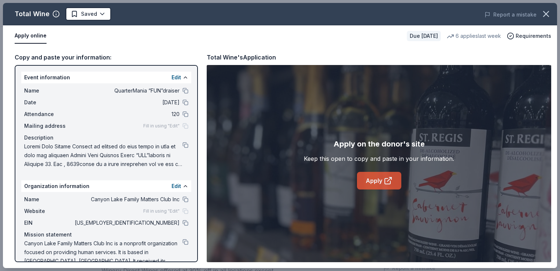
click at [379, 182] on link "Apply" at bounding box center [379, 181] width 44 height 18
click at [102, 12] on html "QuarterMania “FUN”draiser All Access trial ends on 10PM[DATE] Earn Rewards Due …" at bounding box center [280, 25] width 560 height 271
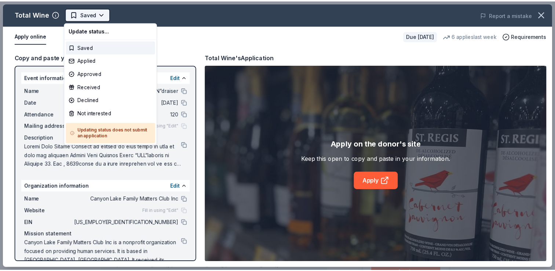
scroll to position [0, 0]
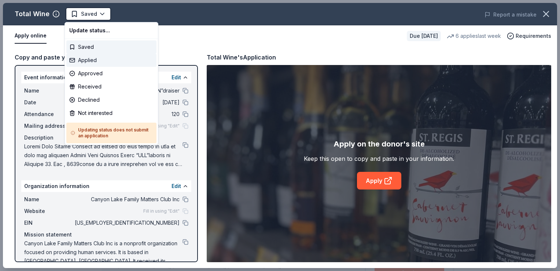
click at [87, 59] on div "Applied" at bounding box center [111, 60] width 90 height 13
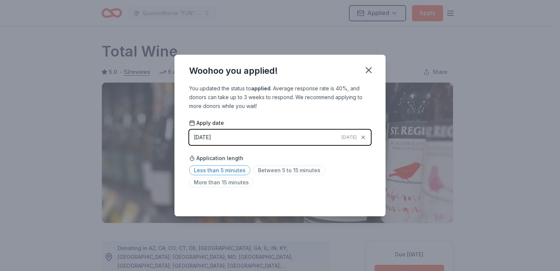
click at [214, 167] on span "Less than 5 minutes" at bounding box center [219, 170] width 61 height 10
click at [368, 68] on icon "button" at bounding box center [369, 70] width 10 height 10
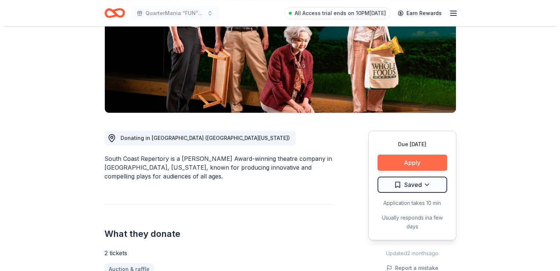
scroll to position [110, 0]
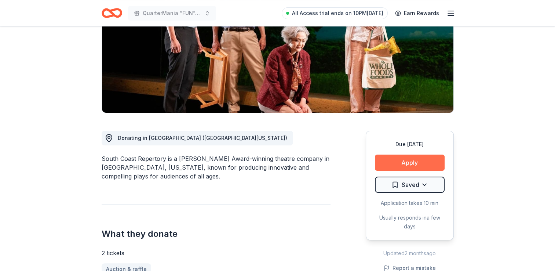
click at [416, 160] on button "Apply" at bounding box center [410, 162] width 70 height 16
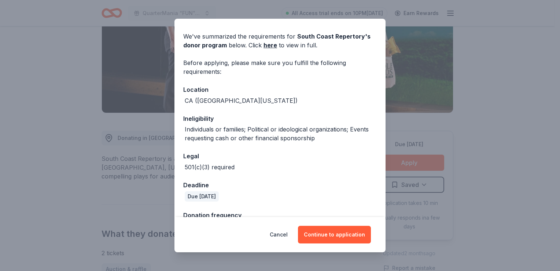
scroll to position [44, 0]
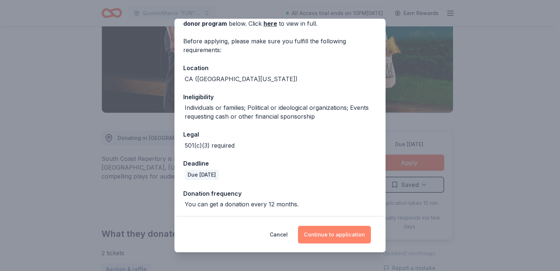
click at [341, 233] on button "Continue to application" at bounding box center [334, 234] width 73 height 18
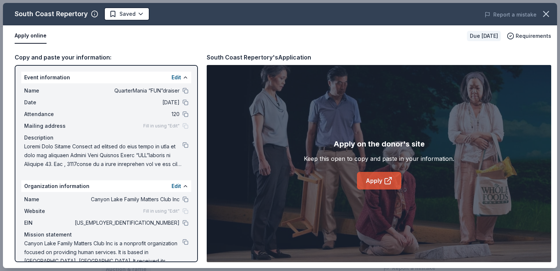
click at [374, 181] on link "Apply" at bounding box center [379, 181] width 44 height 18
click at [140, 11] on body "QuarterMania “FUN”draiser All Access trial ends on 10PM, 8/26 Earn Rewards Due …" at bounding box center [277, 25] width 555 height 271
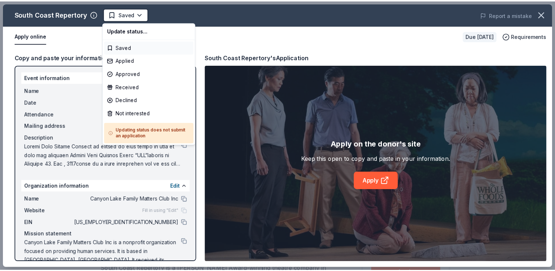
scroll to position [0, 0]
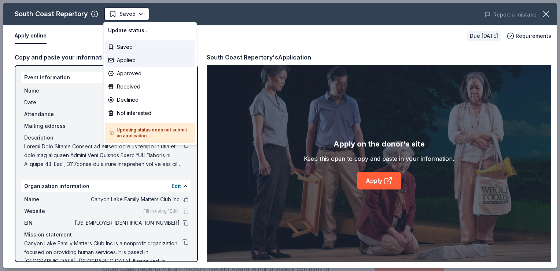
click at [122, 59] on div "Applied" at bounding box center [150, 60] width 90 height 13
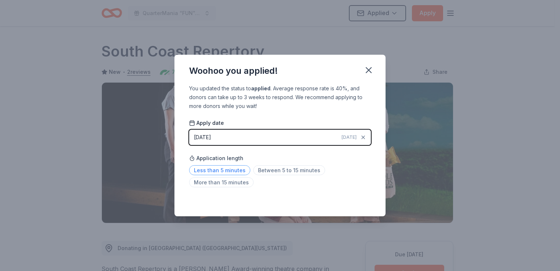
click at [208, 168] on span "Less than 5 minutes" at bounding box center [219, 170] width 61 height 10
click at [368, 70] on icon "button" at bounding box center [368, 69] width 5 height 5
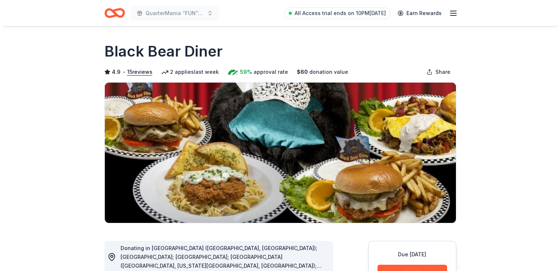
scroll to position [147, 0]
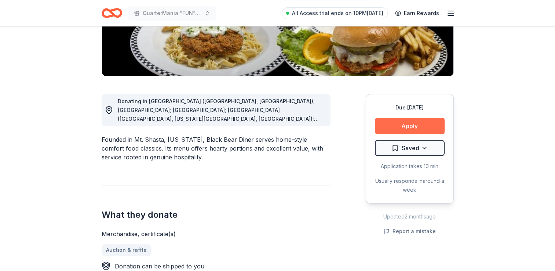
click at [412, 125] on button "Apply" at bounding box center [410, 126] width 70 height 16
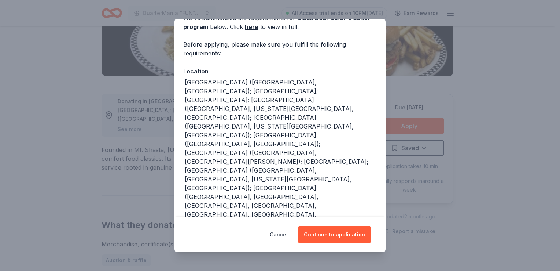
scroll to position [41, 0]
click at [347, 235] on button "Continue to application" at bounding box center [334, 234] width 73 height 18
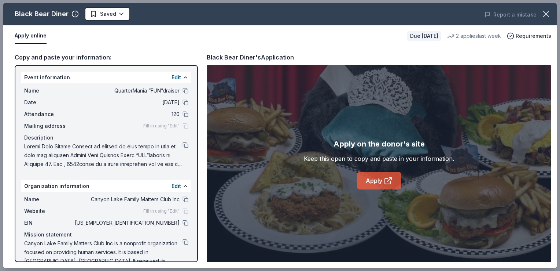
click at [384, 183] on icon at bounding box center [388, 180] width 9 height 9
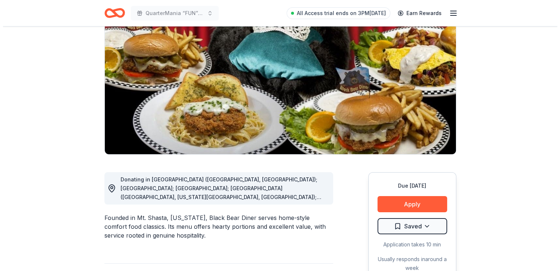
scroll to position [73, 0]
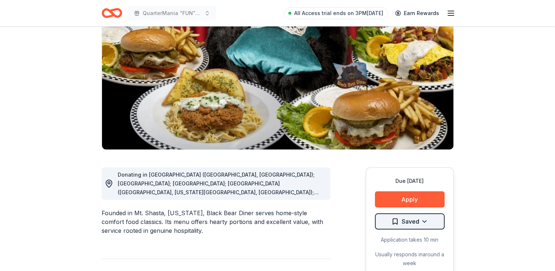
click at [427, 197] on html "QuarterMania “FUN”draiser All Access trial ends on 3PM[DATE] Earn Rewards Due […" at bounding box center [277, 62] width 555 height 271
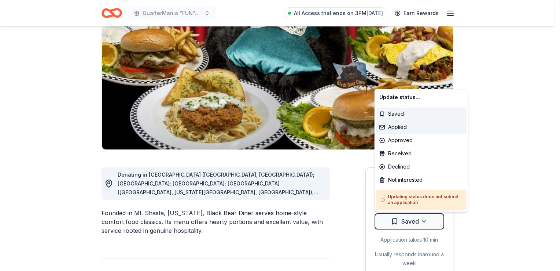
click at [411, 128] on div "Applied" at bounding box center [422, 126] width 90 height 13
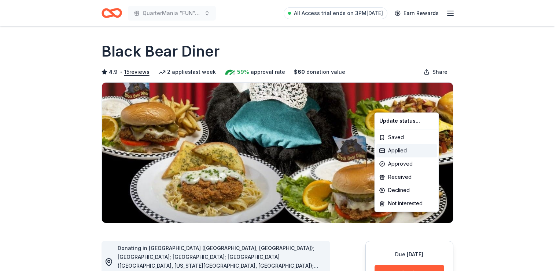
scroll to position [0, 0]
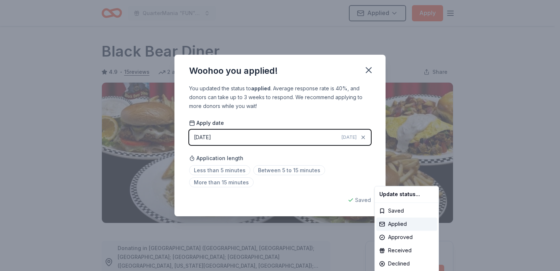
click at [216, 168] on html "QuarterMania “FUN”draiser Applied Apply Due in 58 days Share Black Bear Diner 4…" at bounding box center [280, 135] width 560 height 271
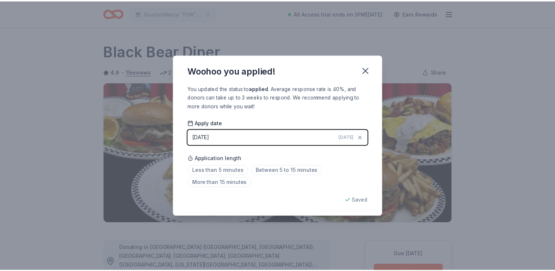
scroll to position [159, 0]
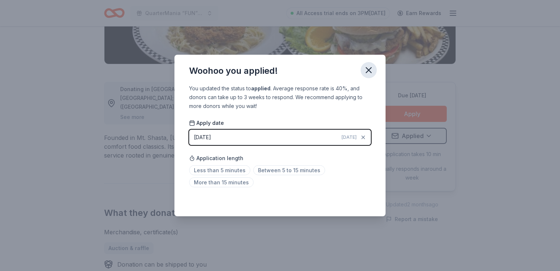
click at [368, 69] on icon "button" at bounding box center [368, 69] width 5 height 5
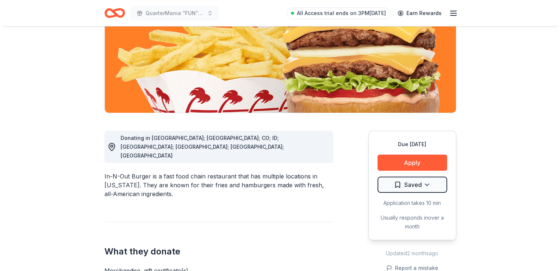
scroll to position [110, 0]
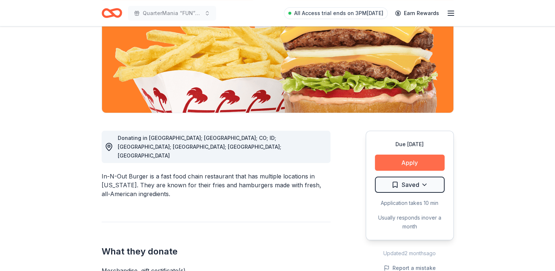
click at [411, 164] on button "Apply" at bounding box center [410, 162] width 70 height 16
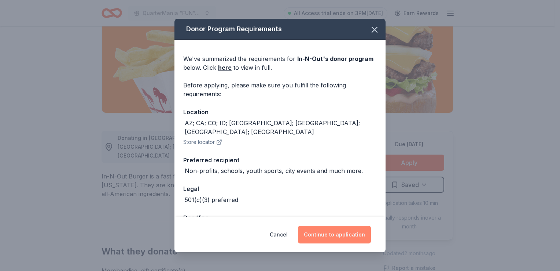
click at [334, 234] on button "Continue to application" at bounding box center [334, 234] width 73 height 18
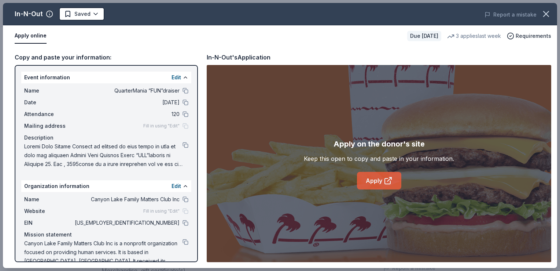
click at [386, 181] on icon at bounding box center [388, 180] width 9 height 9
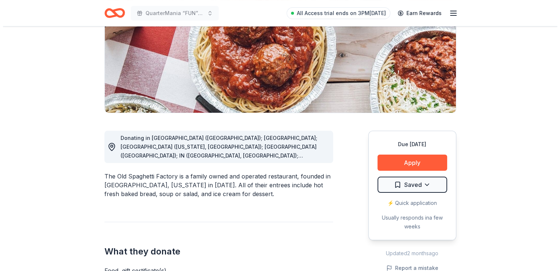
scroll to position [110, 0]
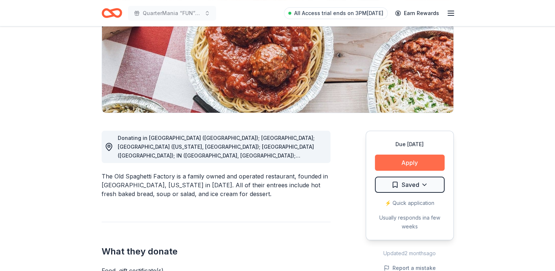
click at [416, 161] on button "Apply" at bounding box center [410, 162] width 70 height 16
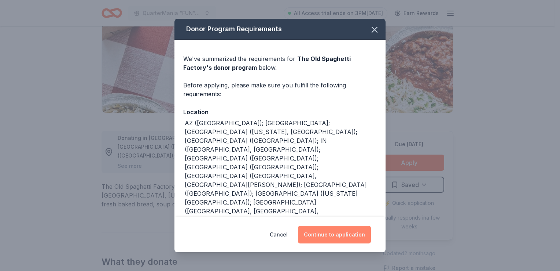
click at [346, 229] on button "Continue to application" at bounding box center [334, 234] width 73 height 18
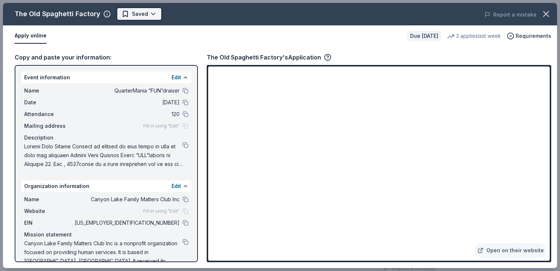
click at [139, 15] on body "QuarterMania “FUN”draiser All Access trial ends on 3PM, 8/26 Earn Rewards Due i…" at bounding box center [277, 25] width 555 height 271
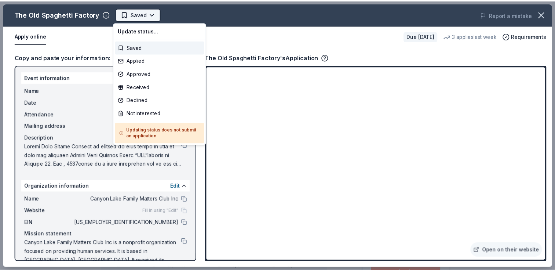
scroll to position [0, 0]
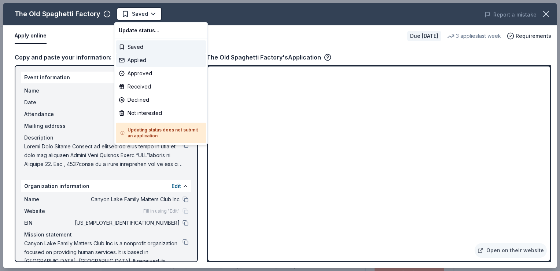
click at [138, 60] on div "Applied" at bounding box center [161, 60] width 90 height 13
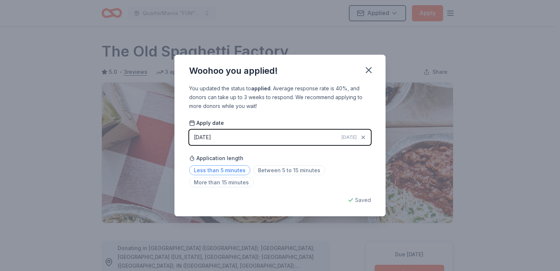
click at [240, 168] on span "Less than 5 minutes" at bounding box center [219, 170] width 61 height 10
click at [368, 69] on icon "button" at bounding box center [369, 70] width 10 height 10
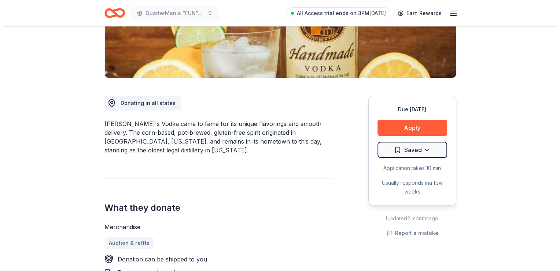
scroll to position [183, 0]
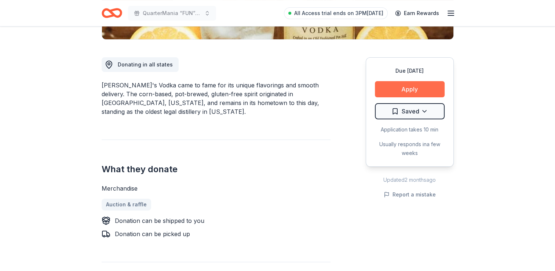
click at [418, 89] on button "Apply" at bounding box center [410, 89] width 70 height 16
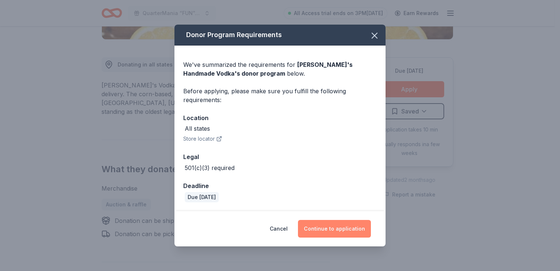
click at [337, 232] on button "Continue to application" at bounding box center [334, 229] width 73 height 18
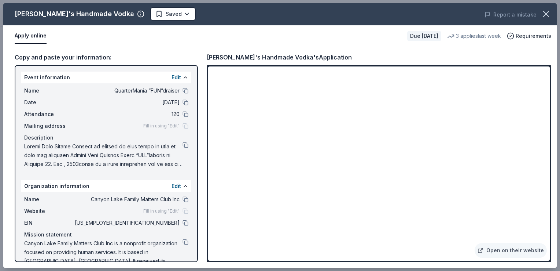
scroll to position [12, 0]
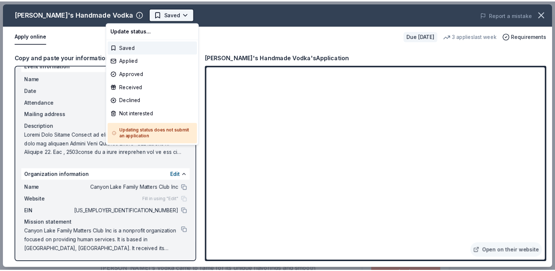
scroll to position [0, 0]
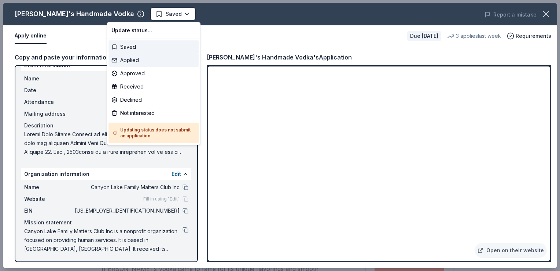
click at [135, 61] on div "Applied" at bounding box center [154, 60] width 90 height 13
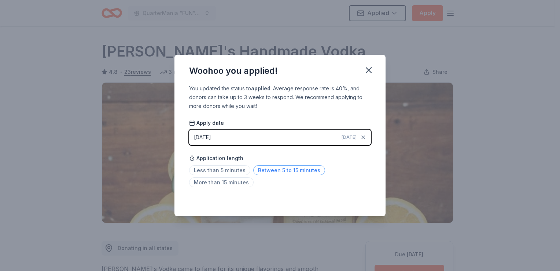
click at [290, 172] on span "Between 5 to 15 minutes" at bounding box center [289, 170] width 72 height 10
click at [368, 66] on icon "button" at bounding box center [369, 70] width 10 height 10
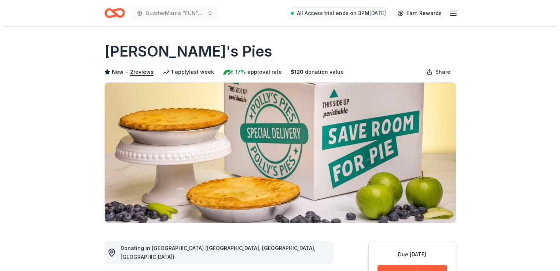
scroll to position [110, 0]
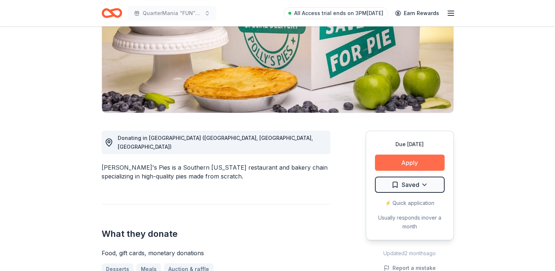
click at [408, 160] on button "Apply" at bounding box center [410, 162] width 70 height 16
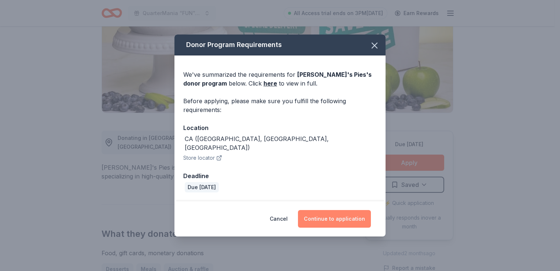
click at [326, 212] on button "Continue to application" at bounding box center [334, 219] width 73 height 18
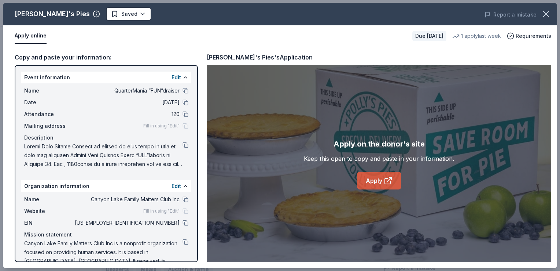
click at [378, 182] on link "Apply" at bounding box center [379, 181] width 44 height 18
click at [104, 14] on html "QuarterMania “FUN”draiser All Access trial ends on 3PM[DATE] Earn Rewards Due […" at bounding box center [280, 25] width 560 height 271
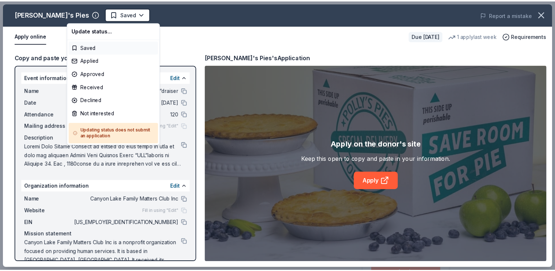
scroll to position [0, 0]
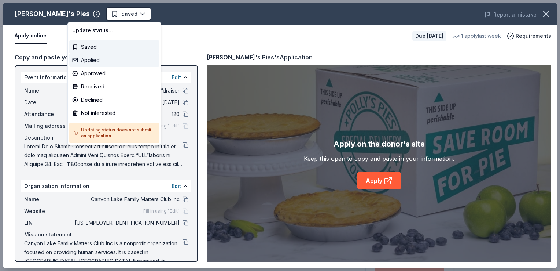
click at [95, 60] on div "Applied" at bounding box center [114, 60] width 90 height 13
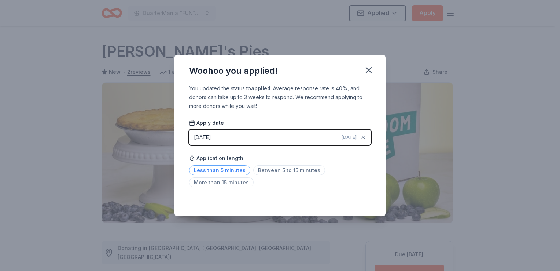
click at [229, 166] on span "Less than 5 minutes" at bounding box center [219, 170] width 61 height 10
click at [369, 67] on icon "button" at bounding box center [369, 70] width 10 height 10
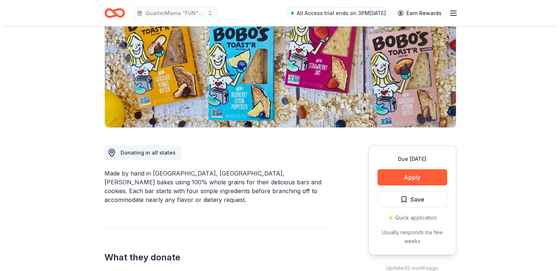
scroll to position [110, 0]
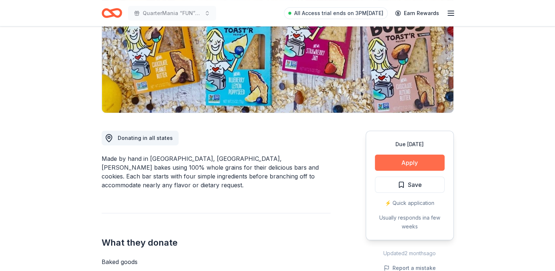
click at [426, 165] on button "Apply" at bounding box center [410, 162] width 70 height 16
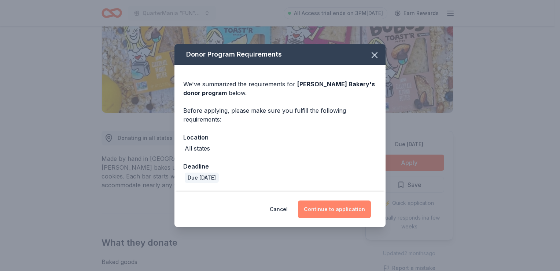
click at [338, 208] on button "Continue to application" at bounding box center [334, 209] width 73 height 18
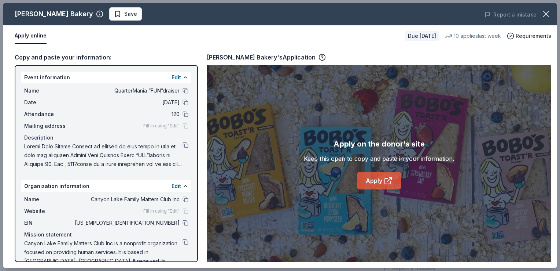
click at [390, 180] on icon at bounding box center [388, 180] width 9 height 9
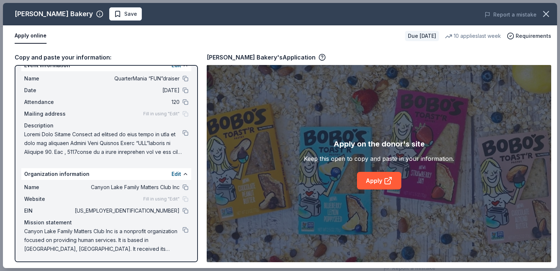
click at [25, 36] on button "Apply online" at bounding box center [31, 35] width 32 height 15
click at [380, 181] on link "Apply" at bounding box center [379, 181] width 44 height 18
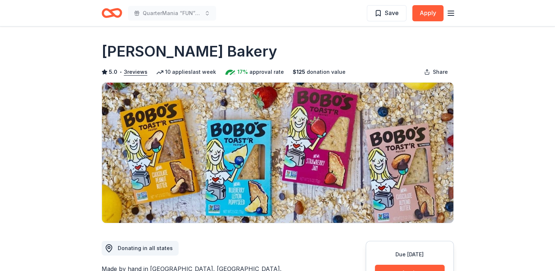
click at [397, 21] on div "Save Apply" at bounding box center [411, 12] width 88 height 17
click at [399, 19] on button "Save" at bounding box center [387, 13] width 40 height 16
click at [394, 17] on html "QuarterMania “FUN”draiser Saved Apply Due in 67 days Share Bobo's Bakery 5.0 • …" at bounding box center [277, 135] width 555 height 271
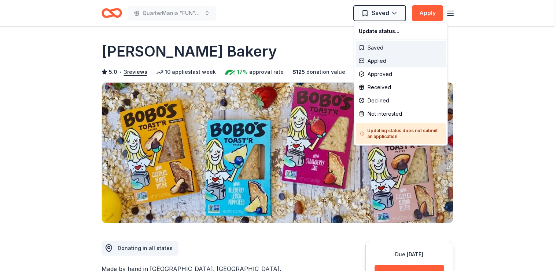
click at [380, 60] on div "Applied" at bounding box center [401, 60] width 90 height 13
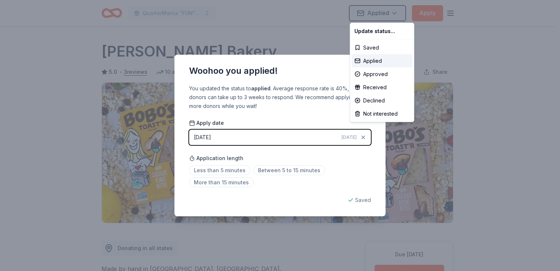
click at [220, 169] on html "QuarterMania “FUN”draiser Applied Apply Due in 67 days Share Bobo's Bakery 5.0 …" at bounding box center [280, 135] width 560 height 271
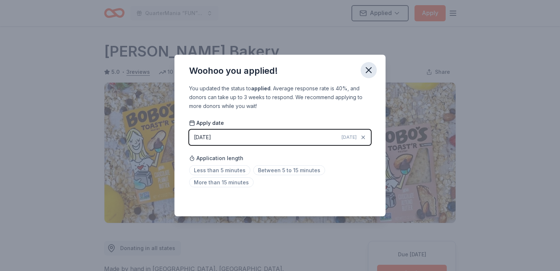
click at [367, 68] on icon "button" at bounding box center [368, 69] width 5 height 5
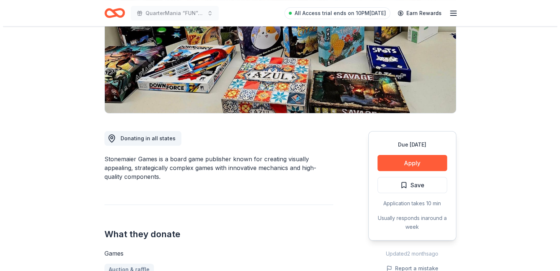
scroll to position [110, 0]
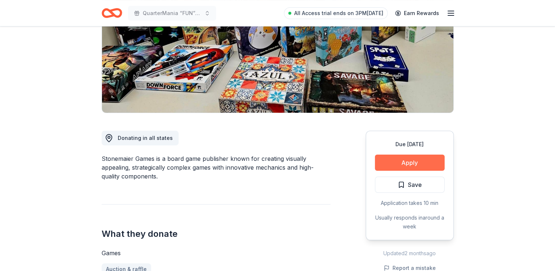
click at [426, 166] on button "Apply" at bounding box center [410, 162] width 70 height 16
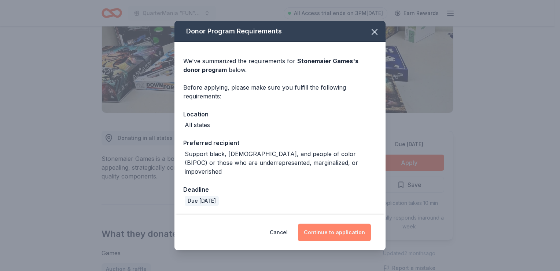
click at [334, 232] on button "Continue to application" at bounding box center [334, 232] width 73 height 18
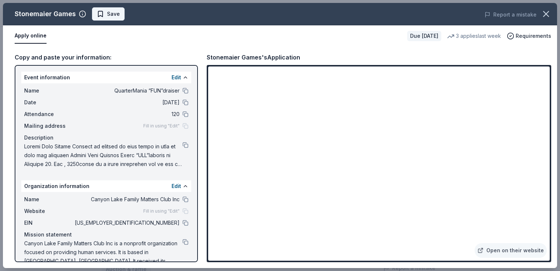
click at [116, 12] on span "Save" at bounding box center [113, 14] width 13 height 9
click at [125, 15] on html "QuarterMania “FUN”draiser All Access trial ends on 3PM[DATE] Earn Rewards Due […" at bounding box center [280, 25] width 560 height 271
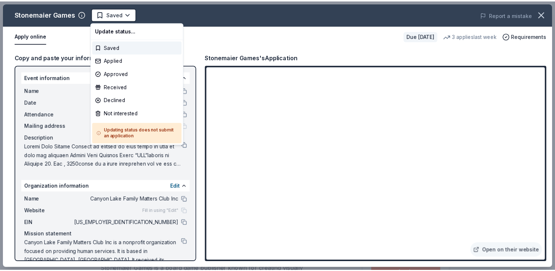
scroll to position [0, 0]
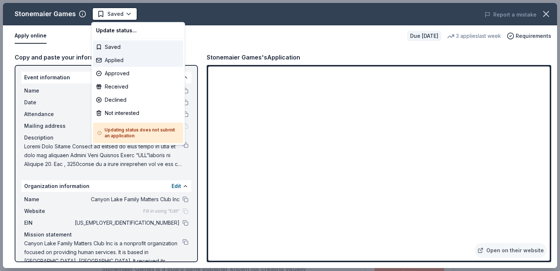
click at [124, 59] on div "Applied" at bounding box center [138, 60] width 90 height 13
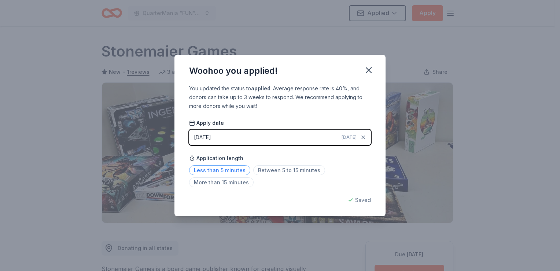
click at [228, 172] on span "Less than 5 minutes" at bounding box center [219, 170] width 61 height 10
click at [370, 69] on icon "button" at bounding box center [368, 69] width 5 height 5
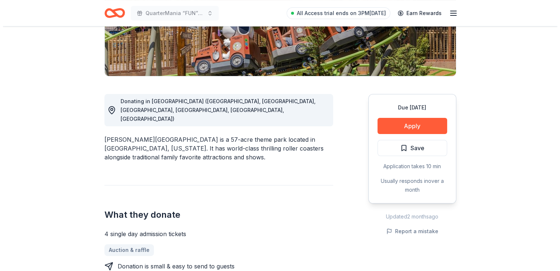
scroll to position [147, 0]
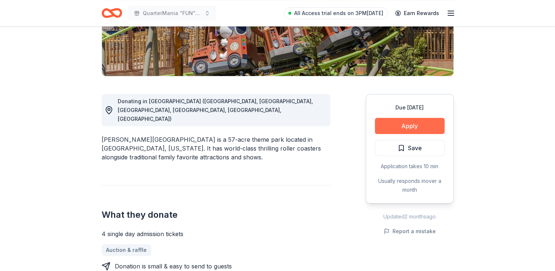
click at [409, 126] on button "Apply" at bounding box center [410, 126] width 70 height 16
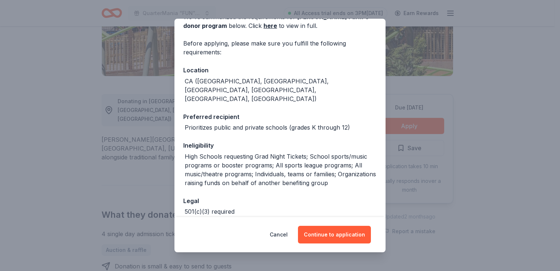
scroll to position [73, 0]
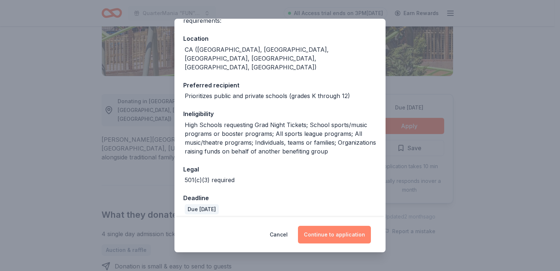
click at [337, 234] on button "Continue to application" at bounding box center [334, 234] width 73 height 18
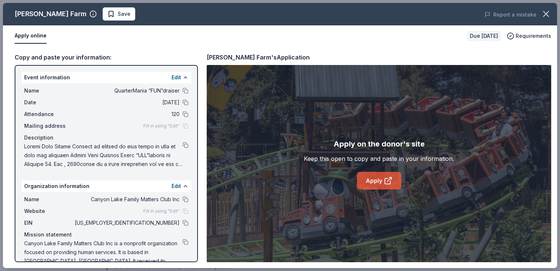
click at [377, 179] on link "Apply" at bounding box center [379, 181] width 44 height 18
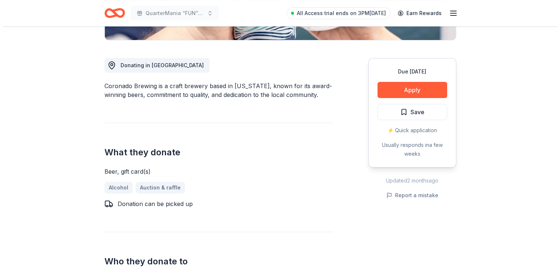
scroll to position [183, 0]
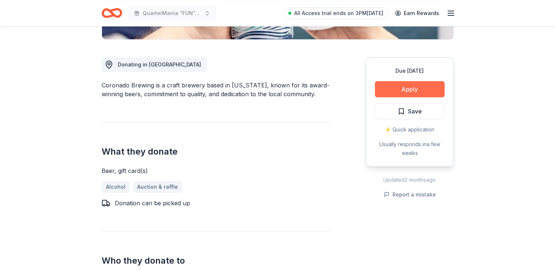
click at [424, 88] on button "Apply" at bounding box center [410, 89] width 70 height 16
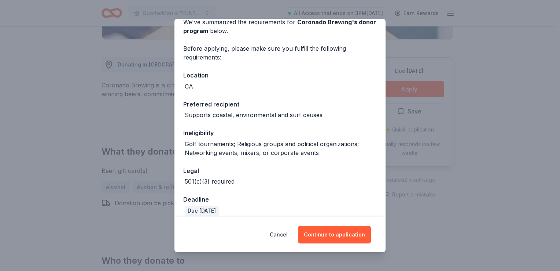
scroll to position [44, 0]
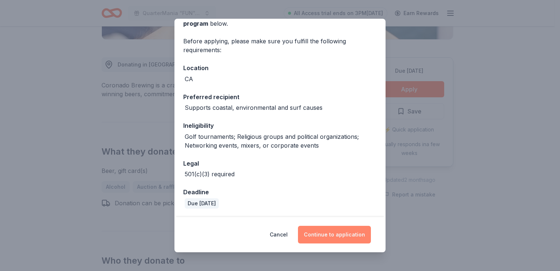
click at [337, 235] on button "Continue to application" at bounding box center [334, 234] width 73 height 18
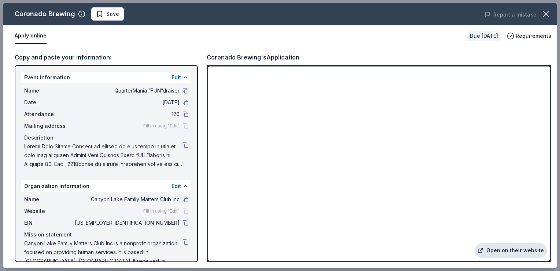
click at [513, 251] on link "Open on their website" at bounding box center [511, 250] width 72 height 15
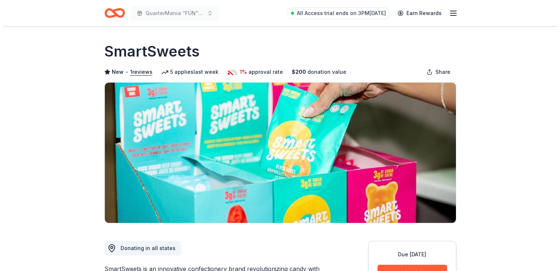
scroll to position [110, 0]
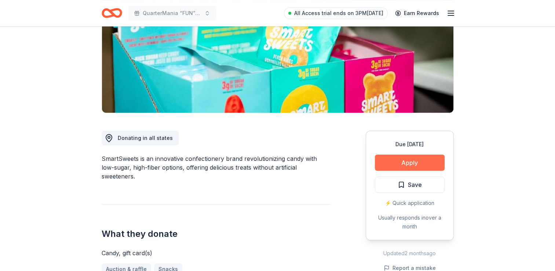
click at [406, 163] on button "Apply" at bounding box center [410, 162] width 70 height 16
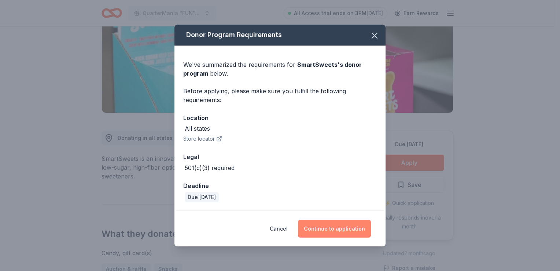
click at [337, 231] on button "Continue to application" at bounding box center [334, 229] width 73 height 18
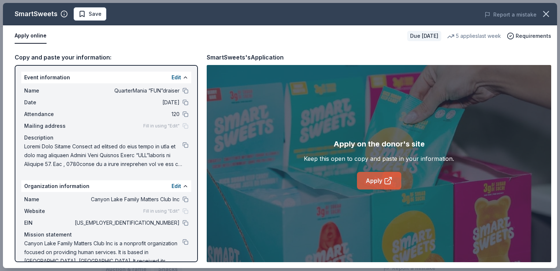
click at [382, 180] on link "Apply" at bounding box center [379, 181] width 44 height 18
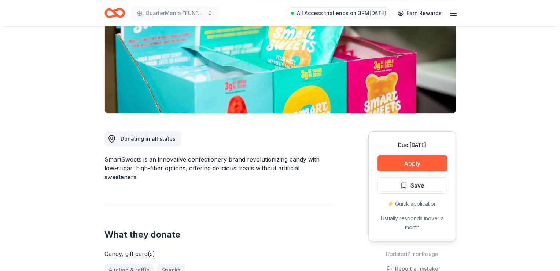
scroll to position [110, 0]
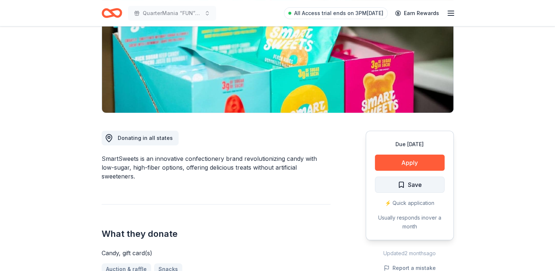
click at [416, 189] on span "Save" at bounding box center [415, 185] width 14 height 10
click at [433, 161] on html "QuarterMania “FUN”draiser All Access trial ends on 3PM, 8/26 Earn Rewards Due i…" at bounding box center [277, 25] width 555 height 271
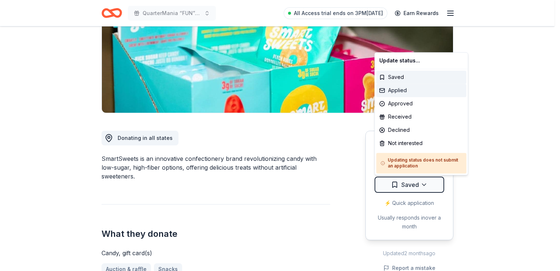
click at [394, 89] on div "Applied" at bounding box center [422, 90] width 90 height 13
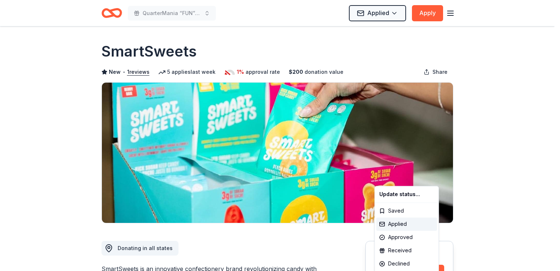
scroll to position [0, 0]
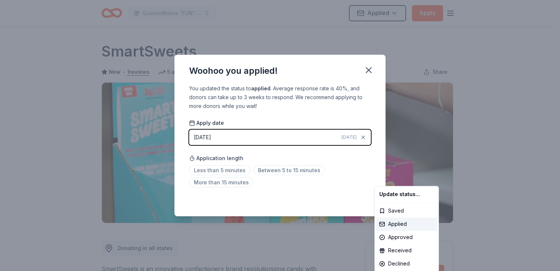
click at [214, 172] on html "QuarterMania “FUN”draiser Applied Apply Due in 58 days Share SmartSweets New • …" at bounding box center [280, 135] width 560 height 271
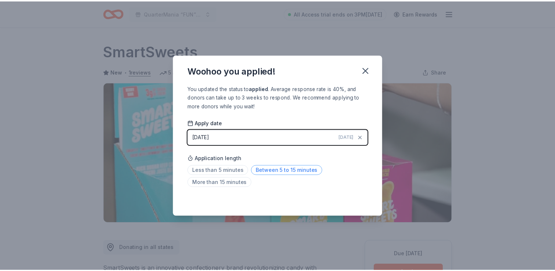
scroll to position [159, 0]
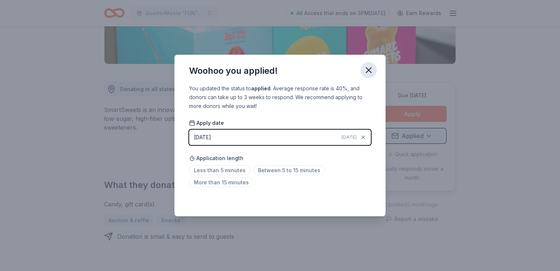
click at [370, 70] on icon "button" at bounding box center [369, 70] width 10 height 10
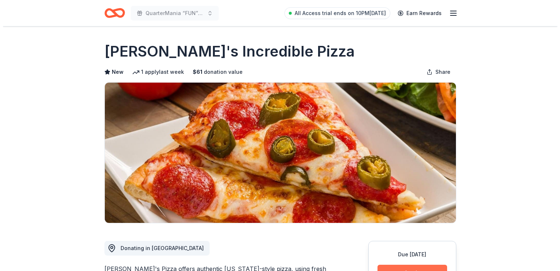
scroll to position [110, 0]
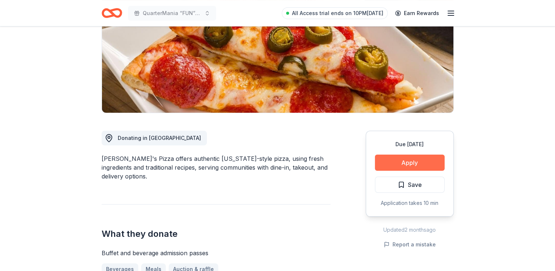
click at [422, 164] on button "Apply" at bounding box center [410, 162] width 70 height 16
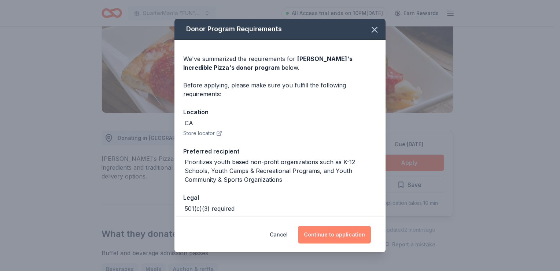
click at [339, 236] on button "Continue to application" at bounding box center [334, 234] width 73 height 18
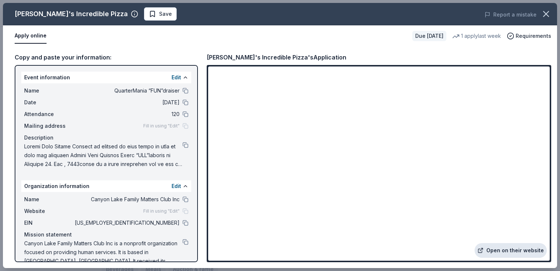
click at [518, 251] on link "Open on their website" at bounding box center [511, 250] width 72 height 15
click at [149, 10] on span "Save" at bounding box center [160, 14] width 23 height 9
click at [143, 14] on body "QuarterMania “FUN”draiser All Access trial ends on 10PM[DATE] Earn Rewards Due …" at bounding box center [277, 25] width 555 height 271
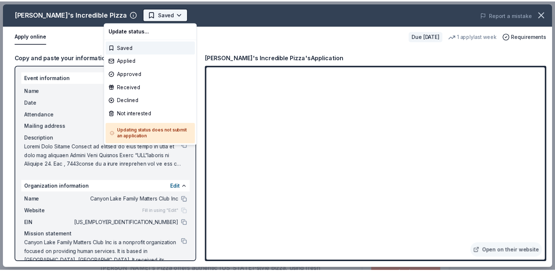
scroll to position [0, 0]
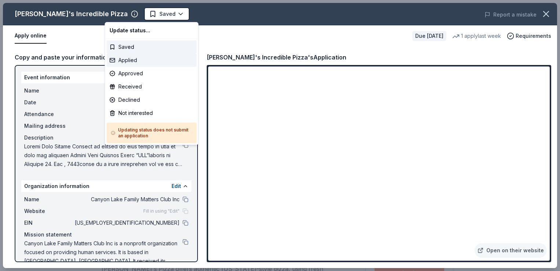
click at [124, 61] on div "Applied" at bounding box center [152, 60] width 90 height 13
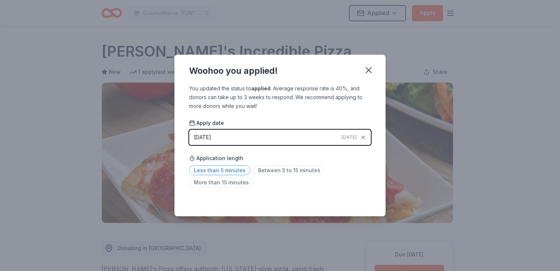
click at [216, 166] on span "Less than 5 minutes" at bounding box center [219, 170] width 61 height 10
click at [370, 70] on icon "button" at bounding box center [369, 70] width 10 height 10
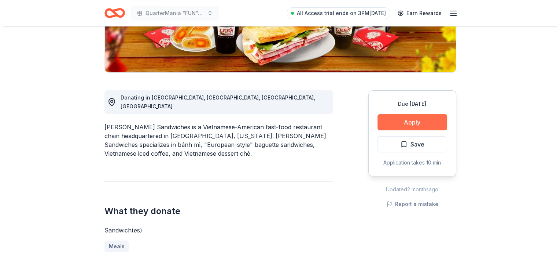
scroll to position [183, 0]
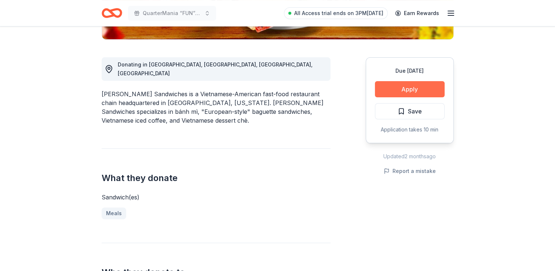
click at [417, 83] on button "Apply" at bounding box center [410, 89] width 70 height 16
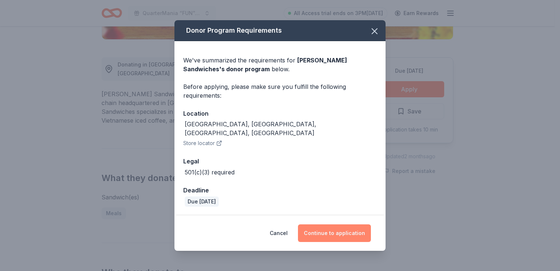
click at [339, 231] on button "Continue to application" at bounding box center [334, 233] width 73 height 18
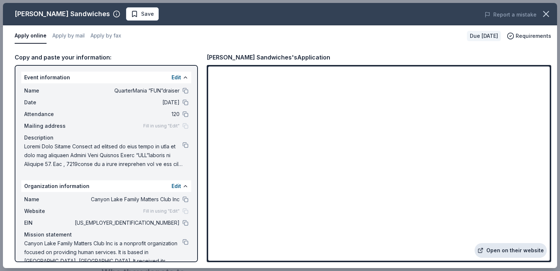
click at [522, 248] on link "Open on their website" at bounding box center [511, 250] width 72 height 15
click at [141, 16] on span "Save" at bounding box center [147, 14] width 13 height 9
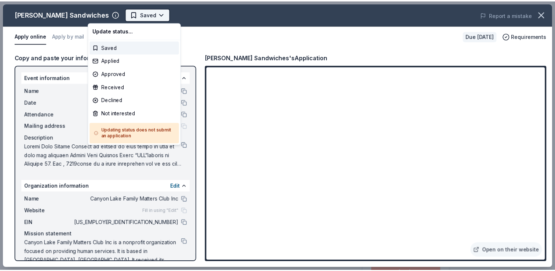
scroll to position [0, 0]
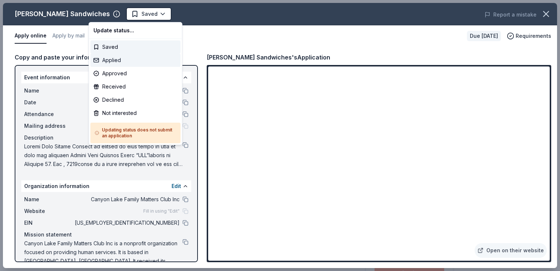
click at [117, 59] on div "Applied" at bounding box center [136, 60] width 90 height 13
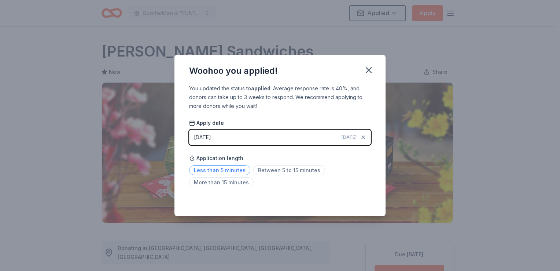
click at [228, 169] on span "Less than 5 minutes" at bounding box center [219, 170] width 61 height 10
click at [370, 72] on icon "button" at bounding box center [368, 69] width 5 height 5
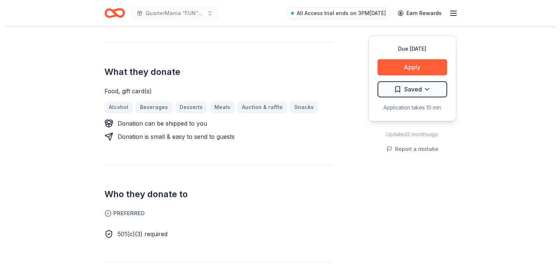
scroll to position [257, 0]
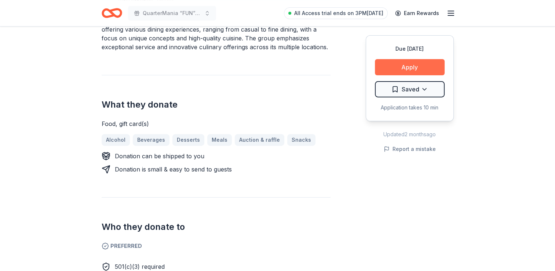
click at [407, 71] on button "Apply" at bounding box center [410, 67] width 70 height 16
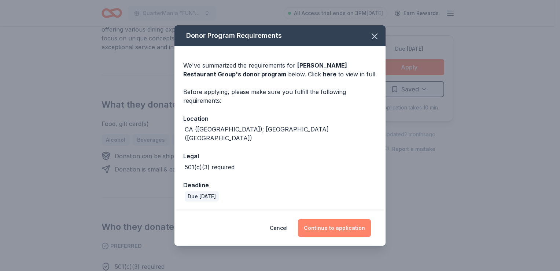
click at [355, 223] on button "Continue to application" at bounding box center [334, 228] width 73 height 18
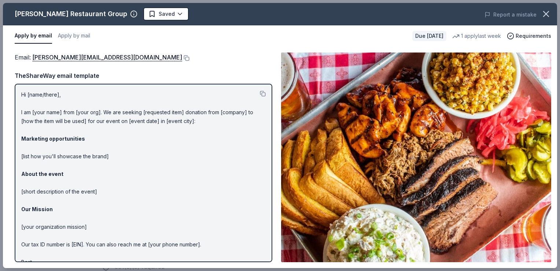
scroll to position [19, 0]
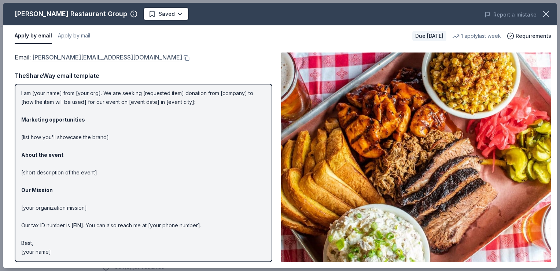
drag, startPoint x: 91, startPoint y: 59, endPoint x: 33, endPoint y: 57, distance: 57.9
click at [33, 57] on div "Email : [PERSON_NAME][EMAIL_ADDRESS][DOMAIN_NAME]" at bounding box center [144, 57] width 258 height 10
click at [182, 56] on button at bounding box center [185, 58] width 7 height 6
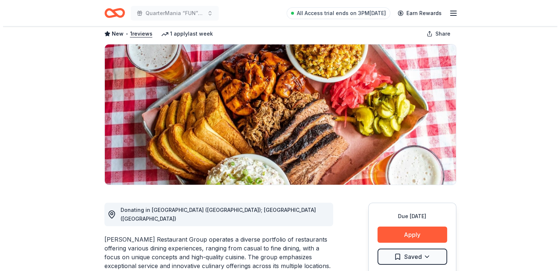
scroll to position [73, 0]
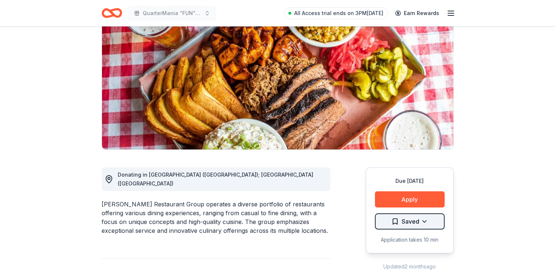
click at [431, 197] on html "QuarterMania “FUN”draiser All Access trial ends on 3PM[DATE] Earn Rewards Due […" at bounding box center [277, 62] width 555 height 271
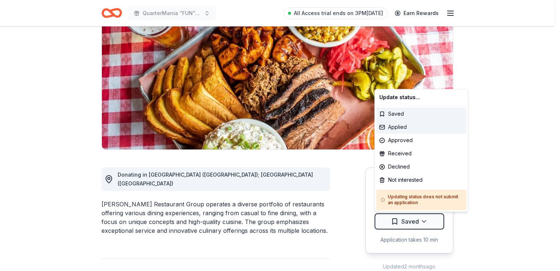
click at [410, 127] on div "Applied" at bounding box center [422, 126] width 90 height 13
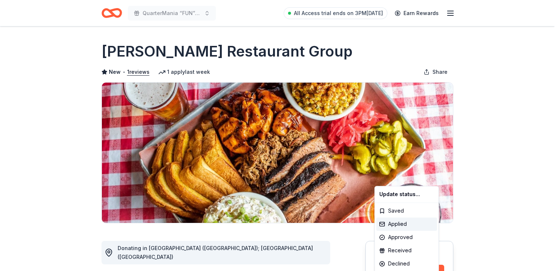
scroll to position [0, 0]
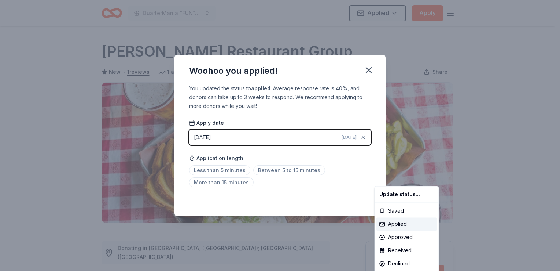
click at [213, 170] on html "QuarterMania “FUN”draiser Applied Apply Due [DATE] Share [PERSON_NAME] Restaura…" at bounding box center [280, 135] width 560 height 271
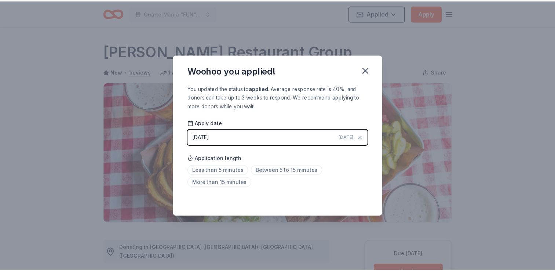
scroll to position [159, 0]
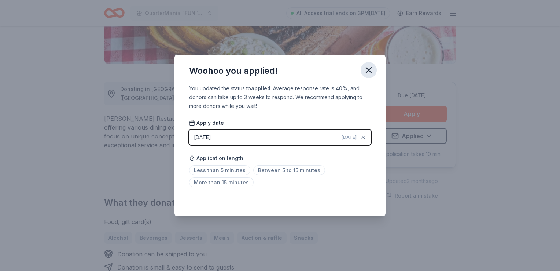
click at [370, 67] on icon "button" at bounding box center [369, 70] width 10 height 10
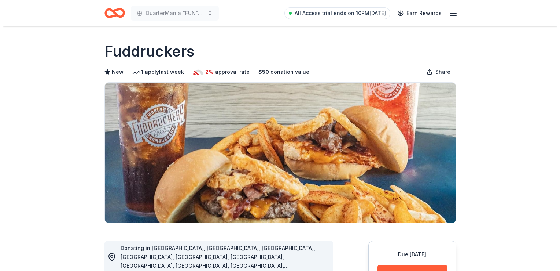
scroll to position [110, 0]
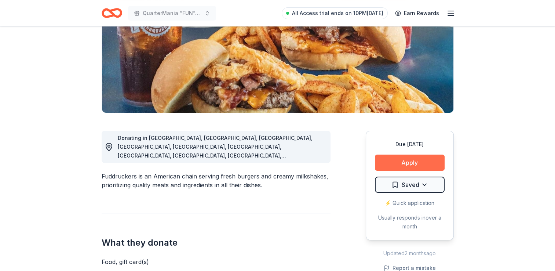
click at [422, 163] on button "Apply" at bounding box center [410, 162] width 70 height 16
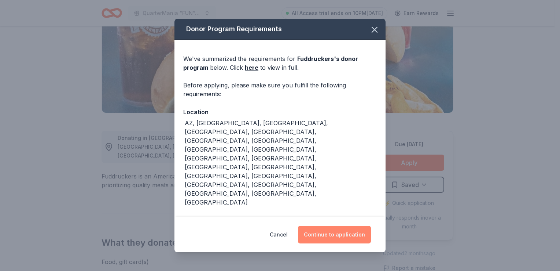
click at [345, 233] on button "Continue to application" at bounding box center [334, 234] width 73 height 18
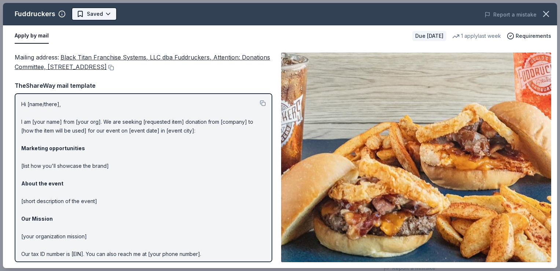
click at [100, 18] on html "QuarterMania “FUN”draiser All Access trial ends on 10PM[DATE] Earn Rewards Due …" at bounding box center [280, 25] width 560 height 271
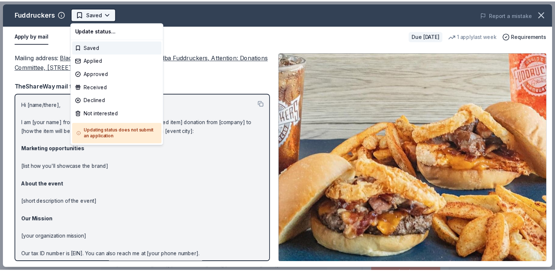
scroll to position [0, 0]
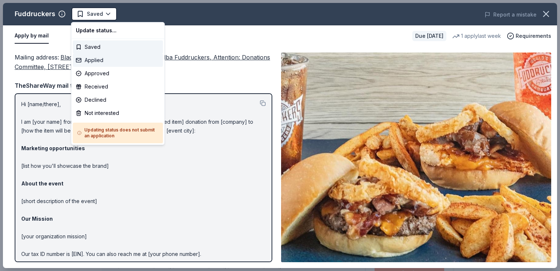
click at [96, 60] on div "Applied" at bounding box center [118, 60] width 90 height 13
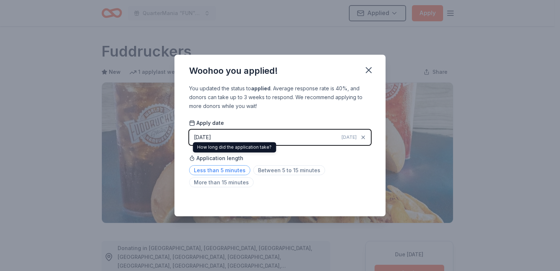
click at [217, 168] on span "Less than 5 minutes" at bounding box center [219, 170] width 61 height 10
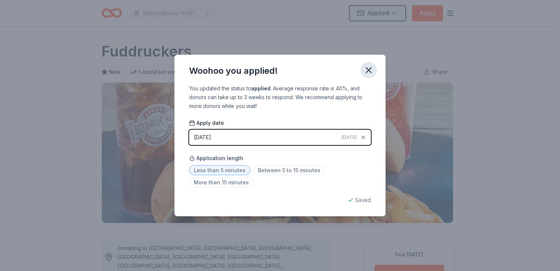
click at [368, 69] on icon "button" at bounding box center [369, 70] width 10 height 10
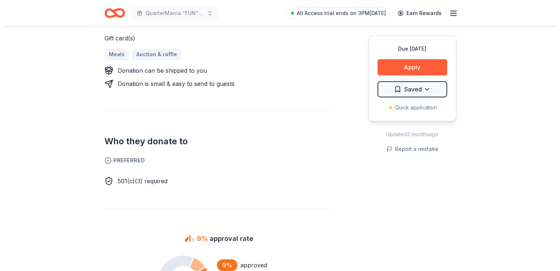
scroll to position [330, 0]
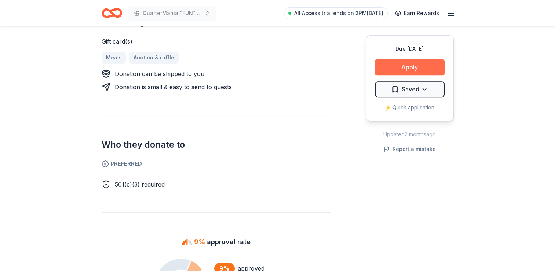
click at [425, 70] on button "Apply" at bounding box center [410, 67] width 70 height 16
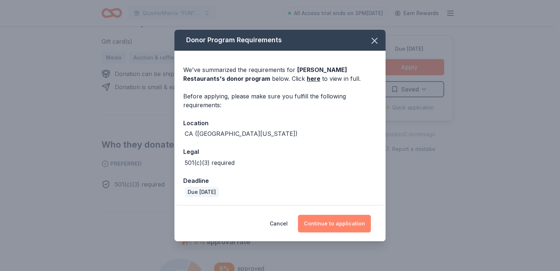
click at [321, 225] on button "Continue to application" at bounding box center [334, 223] width 73 height 18
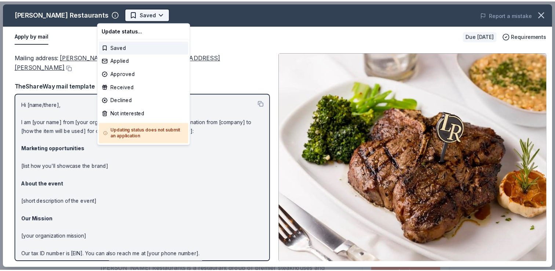
scroll to position [0, 0]
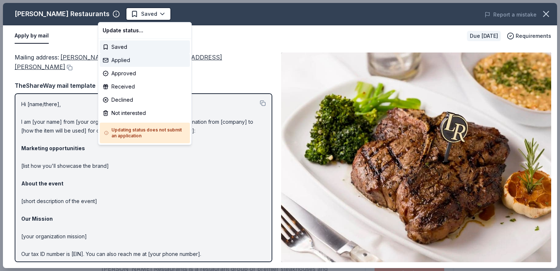
click at [126, 58] on div "Applied" at bounding box center [145, 60] width 90 height 13
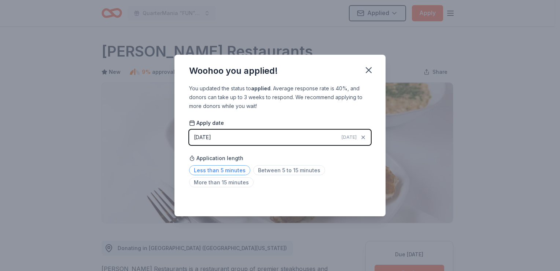
click at [219, 168] on span "Less than 5 minutes" at bounding box center [219, 170] width 61 height 10
click at [368, 71] on icon "button" at bounding box center [368, 69] width 5 height 5
